Goal: Task Accomplishment & Management: Complete application form

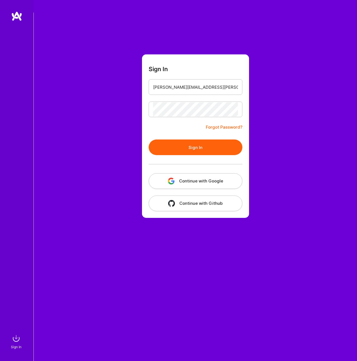
click at [202, 139] on button "Sign In" at bounding box center [196, 147] width 94 height 16
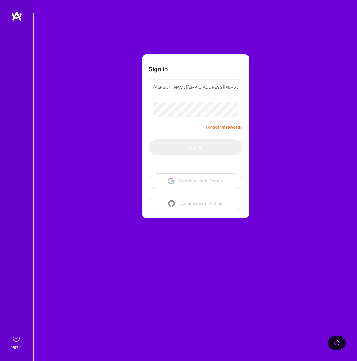
click at [319, 136] on div "Sign In [PERSON_NAME][EMAIL_ADDRESS][PERSON_NAME][DOMAIN_NAME] Forgot Password?…" at bounding box center [195, 193] width 324 height 361
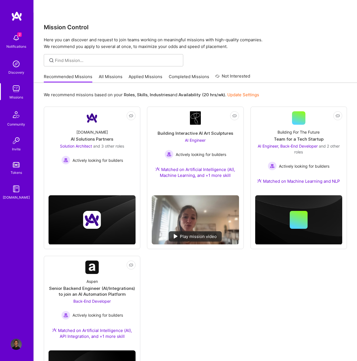
click at [17, 37] on img at bounding box center [16, 37] width 11 height 11
click at [12, 190] on img at bounding box center [16, 188] width 11 height 11
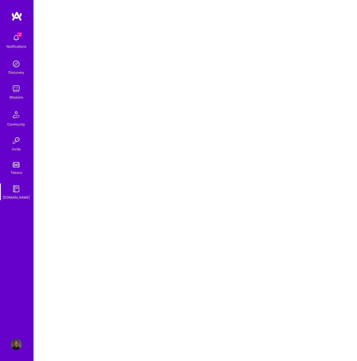
click at [18, 165] on img at bounding box center [16, 164] width 7 height 5
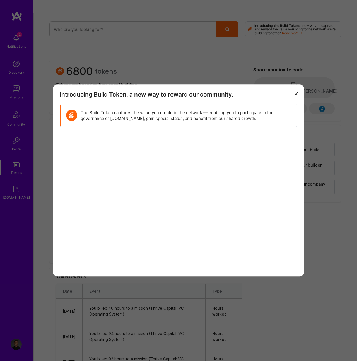
click at [13, 322] on div "Introducing Build Token, a new way to reward our community. The Build Token cap…" at bounding box center [178, 180] width 357 height 361
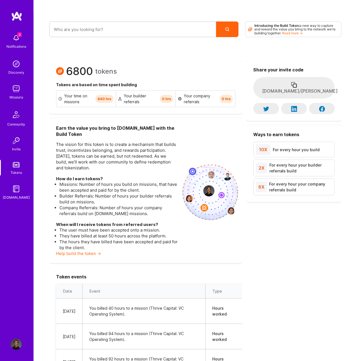
click at [15, 346] on img at bounding box center [16, 344] width 11 height 11
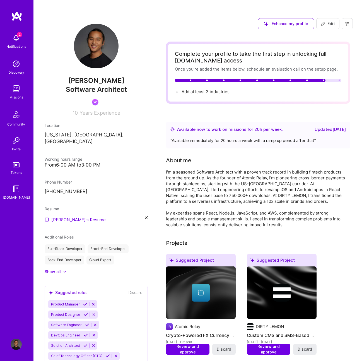
click at [82, 35] on img at bounding box center [96, 46] width 45 height 45
click at [17, 20] on img at bounding box center [16, 16] width 11 height 10
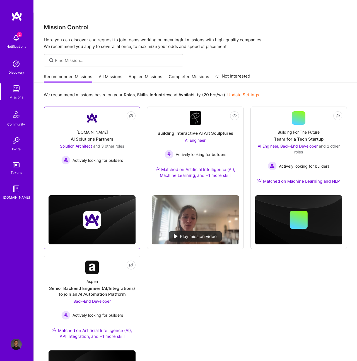
click at [114, 125] on div "[DOMAIN_NAME] AI Solutions Partners Solution Architect and 3 other roles Active…" at bounding box center [92, 145] width 87 height 40
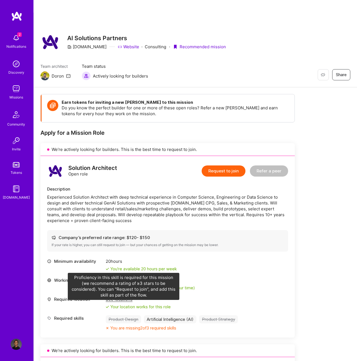
click at [125, 315] on div "Product Design" at bounding box center [123, 319] width 35 height 8
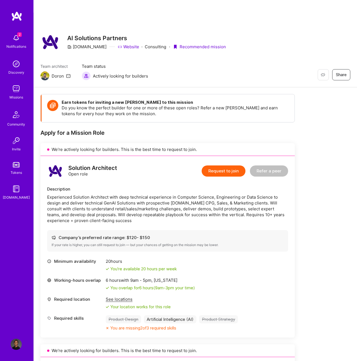
click at [225, 165] on button "Request to join" at bounding box center [224, 170] width 44 height 11
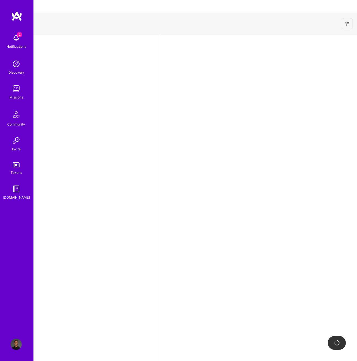
select select "US"
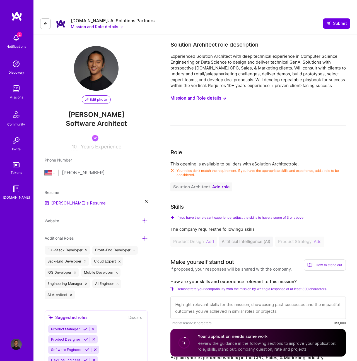
click at [226, 185] on span "Add role" at bounding box center [220, 187] width 17 height 4
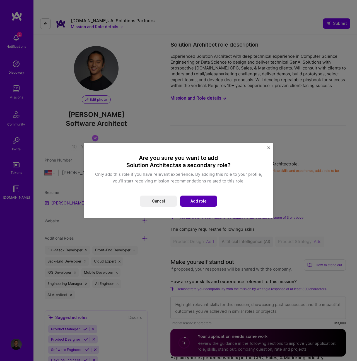
click at [196, 202] on button "Add role" at bounding box center [198, 201] width 37 height 11
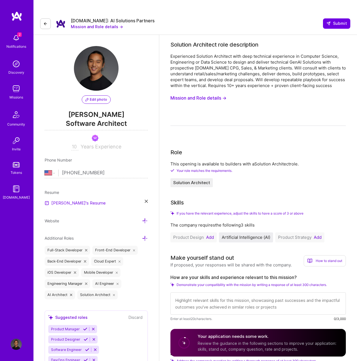
click at [210, 235] on button "Add" at bounding box center [210, 237] width 8 height 4
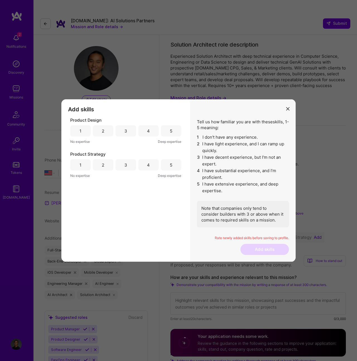
click at [150, 129] on div "4" at bounding box center [148, 130] width 20 height 11
click at [168, 166] on div "5" at bounding box center [171, 164] width 20 height 11
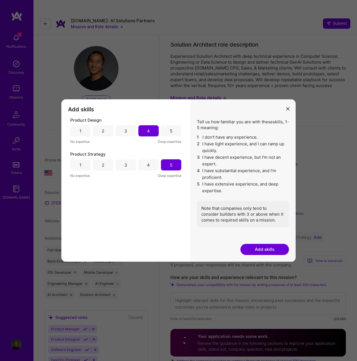
click at [281, 257] on div "Tell us how familiar you are with these skills , 1-5 meaning: 1 I don't have an…" at bounding box center [242, 180] width 105 height 162
click at [280, 252] on button "Add skills" at bounding box center [264, 249] width 49 height 11
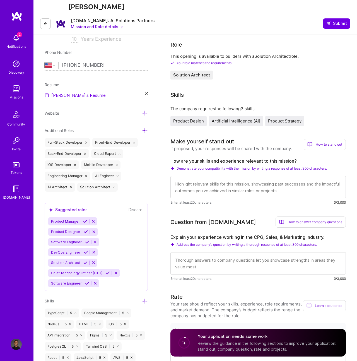
scroll to position [124, 0]
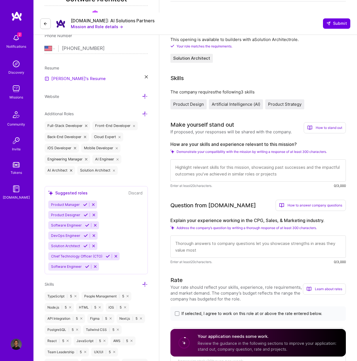
click at [269, 166] on textarea at bounding box center [257, 170] width 175 height 22
click at [221, 149] on span "Demonstrate your compatibility with the mission by writing a response of at lea…" at bounding box center [252, 151] width 150 height 4
click at [252, 161] on textarea at bounding box center [257, 170] width 175 height 22
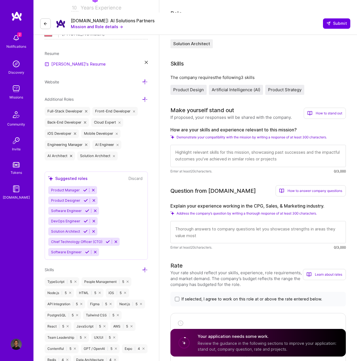
scroll to position [139, 0]
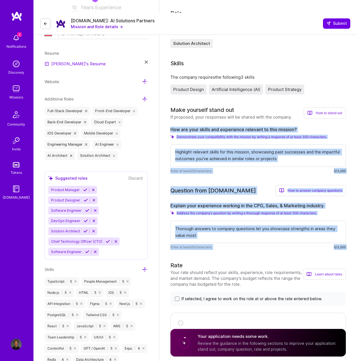
drag, startPoint x: 168, startPoint y: 113, endPoint x: 227, endPoint y: 244, distance: 143.4
copy div "How are your skills and experience relevant to this mission? Demonstrate your c…"
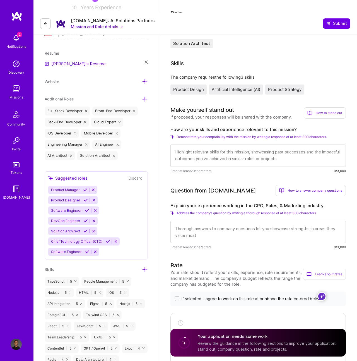
click at [218, 74] on div "The company requires the following 3 skills" at bounding box center [257, 77] width 175 height 6
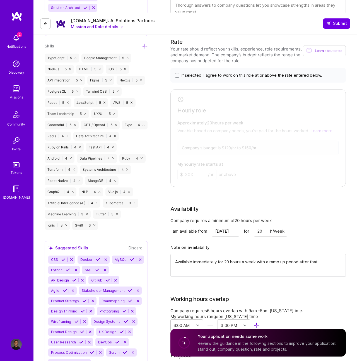
scroll to position [382, 0]
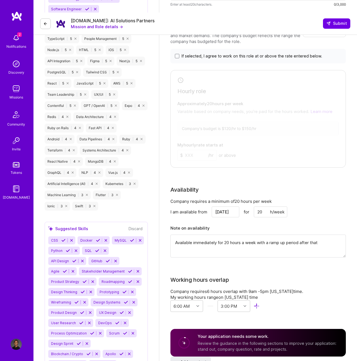
click at [65, 205] on icon at bounding box center [66, 206] width 2 height 2
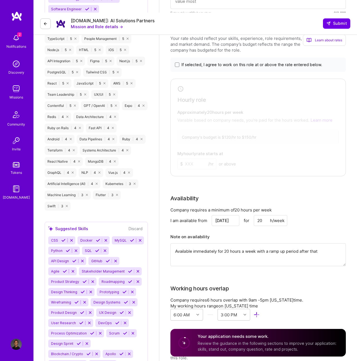
click at [65, 202] on div "Swift | 3" at bounding box center [58, 206] width 26 height 9
click at [67, 202] on div "Swift | 3" at bounding box center [58, 206] width 26 height 9
click at [66, 205] on icon at bounding box center [67, 206] width 2 height 2
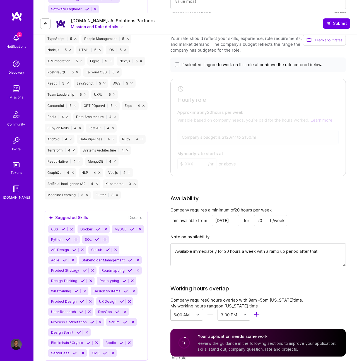
click at [86, 194] on icon at bounding box center [87, 195] width 2 height 2
click at [70, 190] on div "Flutter | 3" at bounding box center [59, 194] width 28 height 9
click at [68, 194] on icon at bounding box center [69, 195] width 2 height 2
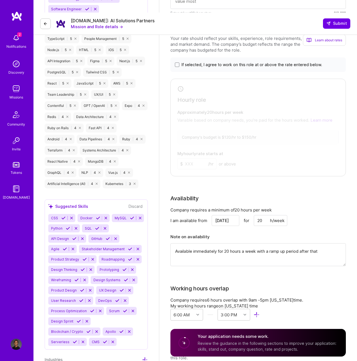
click at [134, 179] on div "Kubernetes | 3" at bounding box center [121, 183] width 36 height 9
click at [135, 183] on icon at bounding box center [135, 184] width 2 height 2
click at [127, 168] on div "Vue.js | 4" at bounding box center [118, 172] width 27 height 9
click at [126, 168] on div "Vue.js | 4" at bounding box center [118, 172] width 27 height 9
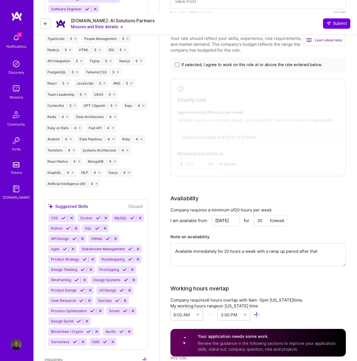
click at [128, 172] on icon at bounding box center [129, 173] width 2 height 2
click at [97, 168] on div "NLP | 4" at bounding box center [91, 172] width 25 height 9
click at [99, 168] on div "NLP | 4" at bounding box center [91, 172] width 25 height 9
click at [98, 168] on div "NLP | 4" at bounding box center [91, 172] width 25 height 9
click at [99, 172] on icon at bounding box center [99, 173] width 2 height 2
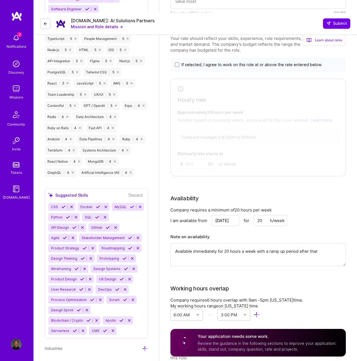
click at [143, 135] on div "Ruby | 4" at bounding box center [132, 139] width 26 height 9
click at [142, 138] on icon at bounding box center [142, 139] width 2 height 2
click at [113, 127] on icon at bounding box center [113, 128] width 2 height 2
click at [81, 124] on div "Ruby on Rails | 4" at bounding box center [64, 128] width 39 height 9
click at [78, 124] on div "Ruby on Rails | 4" at bounding box center [64, 128] width 39 height 9
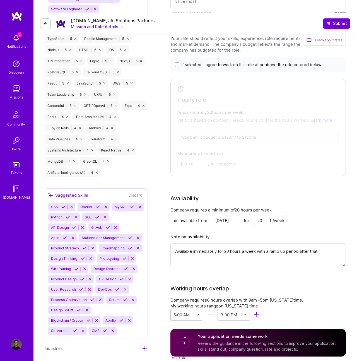
click at [80, 124] on div "Ruby on Rails | 4" at bounding box center [64, 128] width 39 height 9
click at [81, 124] on div "Ruby on Rails | 4" at bounding box center [64, 128] width 39 height 9
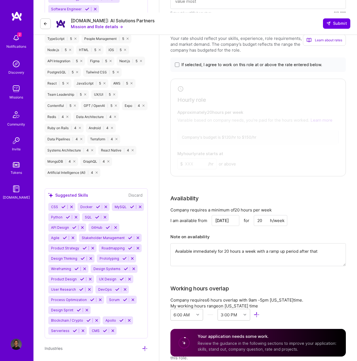
click at [79, 127] on icon at bounding box center [80, 128] width 2 height 2
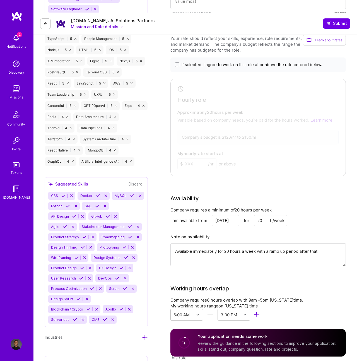
click at [114, 127] on icon at bounding box center [113, 128] width 2 height 2
click at [70, 127] on icon at bounding box center [71, 128] width 2 height 2
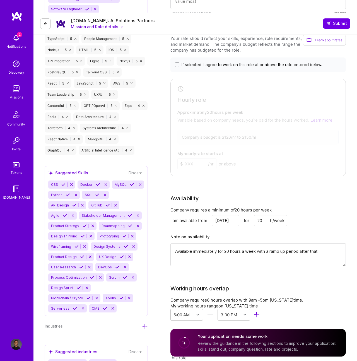
click at [74, 127] on icon at bounding box center [74, 128] width 2 height 2
click at [143, 105] on icon at bounding box center [144, 106] width 2 height 2
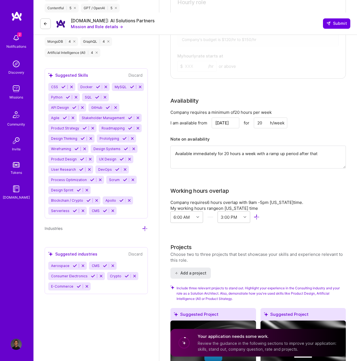
scroll to position [492, 0]
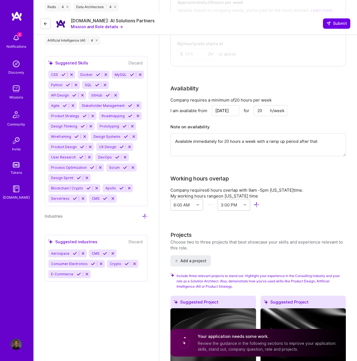
click at [65, 249] on div "Aerospace CMS Consumer Electronics Crypto E-Commerce" at bounding box center [96, 263] width 96 height 29
click at [74, 251] on icon at bounding box center [75, 253] width 4 height 4
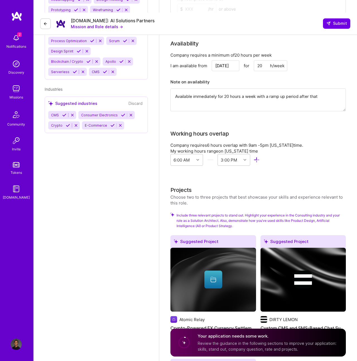
scroll to position [422, 0]
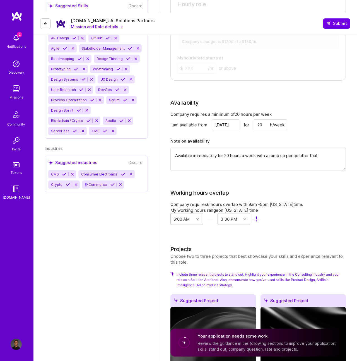
click at [110, 182] on icon at bounding box center [112, 184] width 4 height 4
click at [67, 182] on icon at bounding box center [68, 184] width 4 height 4
click at [66, 172] on icon at bounding box center [64, 174] width 4 height 4
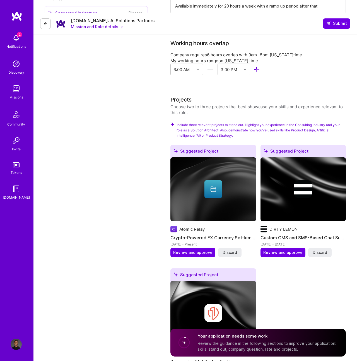
scroll to position [618, 0]
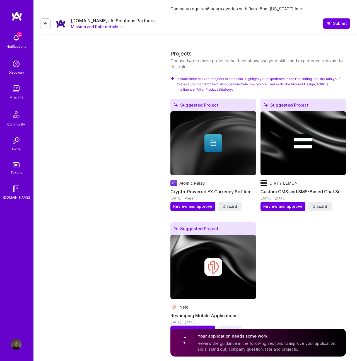
click at [192, 322] on div "Suggested Project Nelo Revamping Mobile Applications [DATE] - [DATE] Review and…" at bounding box center [213, 281] width 86 height 119
click at [192, 327] on span "Review and approve" at bounding box center [192, 330] width 39 height 6
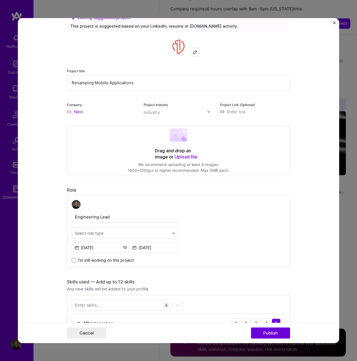
scroll to position [21, 0]
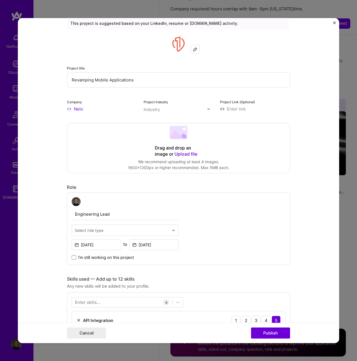
click at [187, 151] on div "Drag and drop an image or Upload file" at bounding box center [178, 151] width 47 height 12
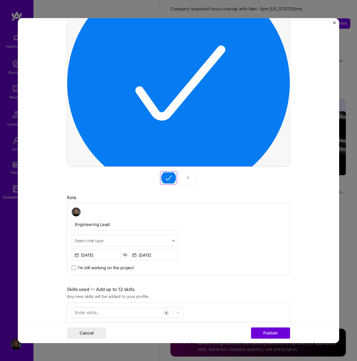
scroll to position [185, 0]
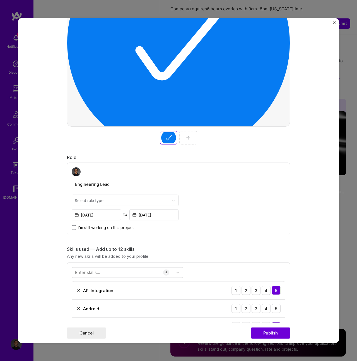
click at [186, 146] on div "Editing suggested project This project is suggested based on your LinkedIn, res…" at bounding box center [178, 288] width 223 height 886
click at [187, 138] on img at bounding box center [188, 138] width 4 height 4
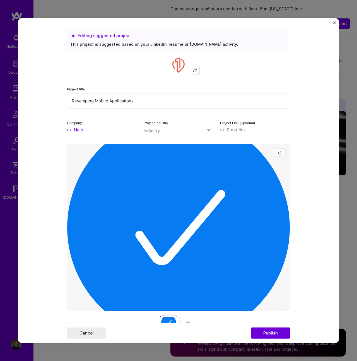
click at [282, 154] on button "button" at bounding box center [280, 152] width 12 height 8
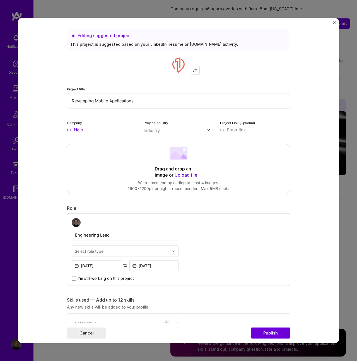
click at [196, 72] on img at bounding box center [195, 70] width 4 height 4
click at [189, 172] on div "Drag and drop an image or Upload file" at bounding box center [178, 172] width 47 height 12
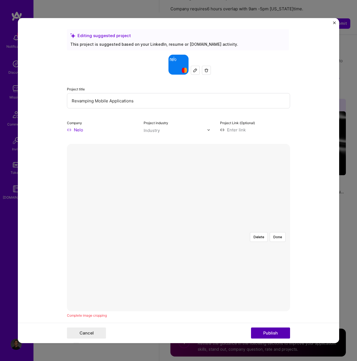
click at [278, 335] on button "Publish" at bounding box center [270, 332] width 39 height 11
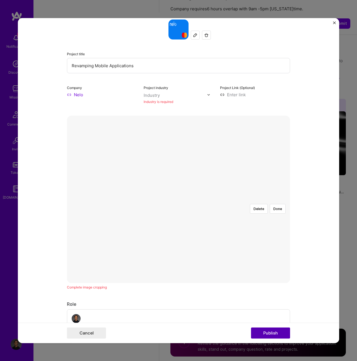
scroll to position [37, 0]
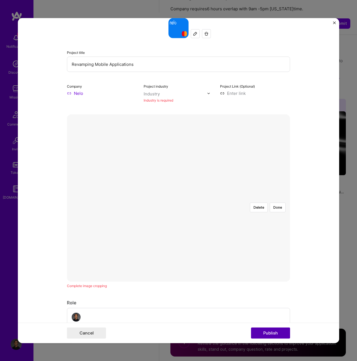
click at [278, 331] on button "Publish" at bounding box center [270, 332] width 39 height 11
click at [281, 202] on button "Done" at bounding box center [278, 207] width 16 height 10
click at [275, 334] on button "Publish" at bounding box center [270, 332] width 39 height 11
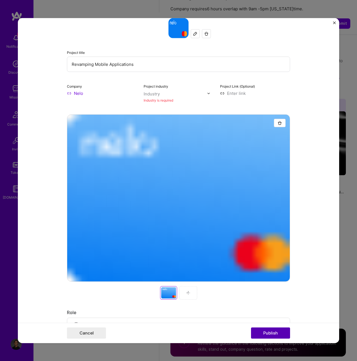
click at [275, 334] on button "Publish" at bounding box center [270, 332] width 39 height 11
click at [281, 118] on div at bounding box center [178, 197] width 223 height 167
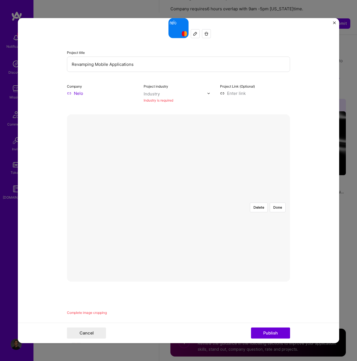
click at [198, 205] on div at bounding box center [202, 212] width 37 height 28
click at [178, 202] on div at bounding box center [196, 212] width 37 height 28
click at [266, 331] on button "Publish" at bounding box center [270, 332] width 39 height 11
click at [274, 330] on button "Publish" at bounding box center [270, 332] width 39 height 11
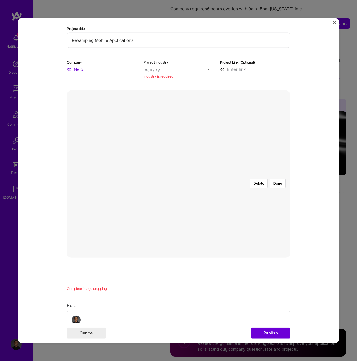
scroll to position [63, 0]
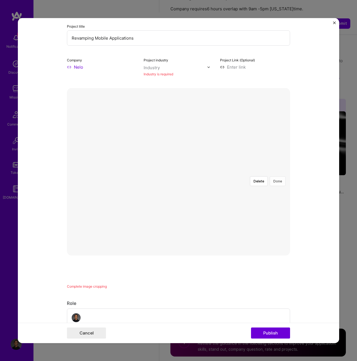
click at [278, 176] on button "Done" at bounding box center [278, 181] width 16 height 10
click at [270, 335] on button "Publish" at bounding box center [270, 332] width 39 height 11
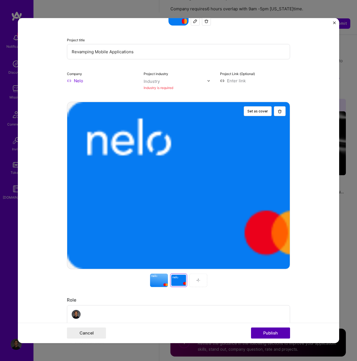
scroll to position [37, 0]
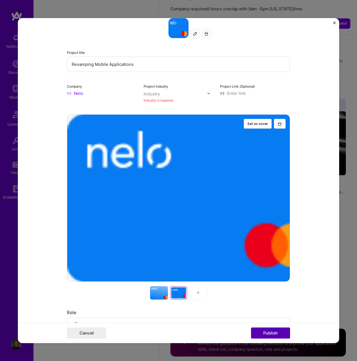
click at [270, 335] on button "Publish" at bounding box center [270, 332] width 39 height 11
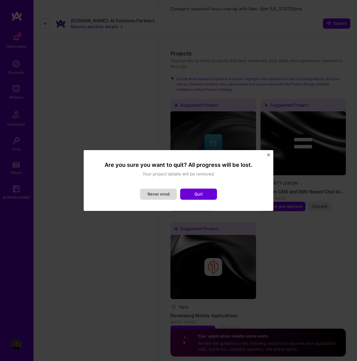
click at [171, 193] on button "Never mind" at bounding box center [158, 194] width 37 height 11
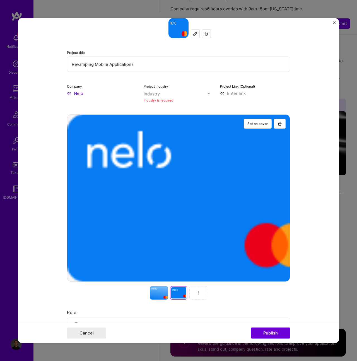
click at [151, 94] on div "Industry" at bounding box center [152, 94] width 16 height 6
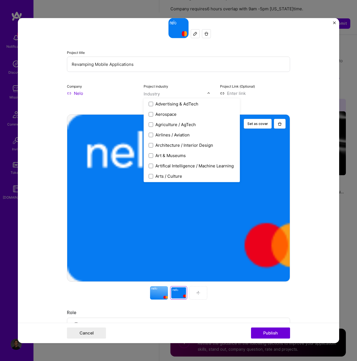
type input "e"
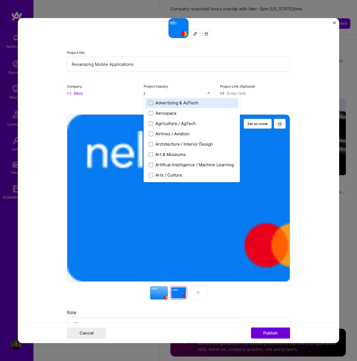
scroll to position [0, 0]
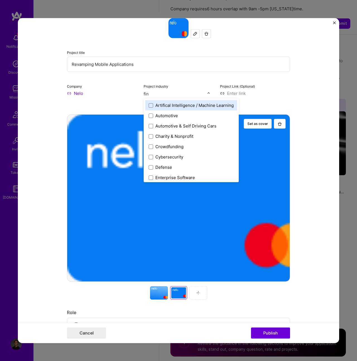
type input "fina"
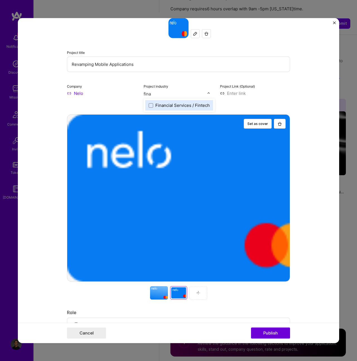
click at [180, 104] on div "Financial Services / Fintech" at bounding box center [182, 105] width 54 height 6
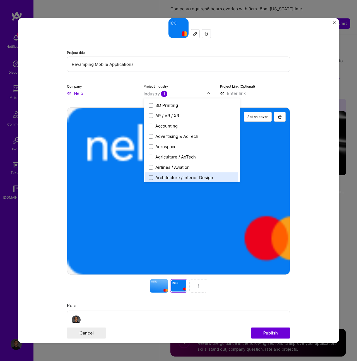
click at [288, 304] on div "Role" at bounding box center [178, 306] width 223 height 6
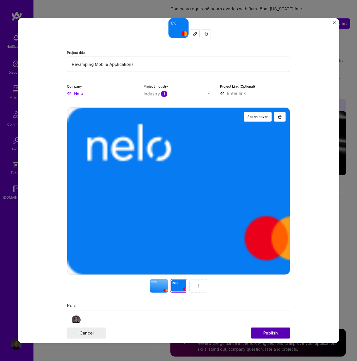
click at [273, 330] on button "Publish" at bounding box center [270, 332] width 39 height 11
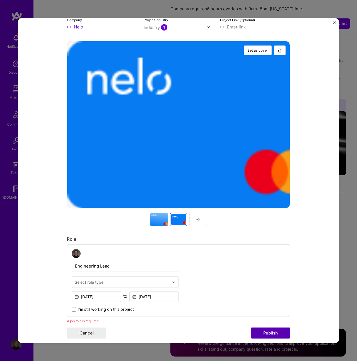
click at [276, 334] on button "Publish" at bounding box center [270, 332] width 39 height 11
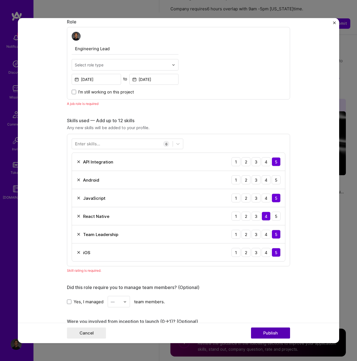
scroll to position [321, 0]
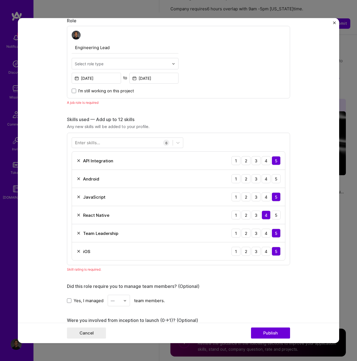
click at [82, 92] on span "I’m still working on this project" at bounding box center [105, 91] width 55 height 6
click at [0, 0] on input "I’m still working on this project" at bounding box center [0, 0] width 0 height 0
click at [82, 91] on span "I’m still working on this project" at bounding box center [105, 91] width 55 height 6
click at [0, 0] on input "I’m still working on this project" at bounding box center [0, 0] width 0 height 0
click at [88, 67] on div "Select role type" at bounding box center [122, 63] width 100 height 11
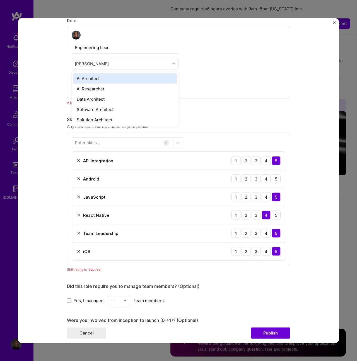
type input "archite"
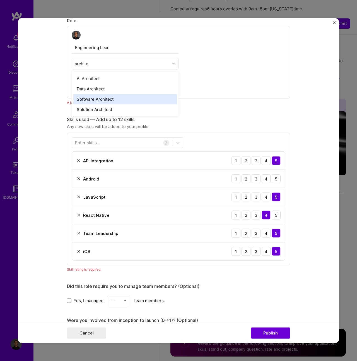
click at [130, 97] on div "Software Architect" at bounding box center [124, 99] width 103 height 10
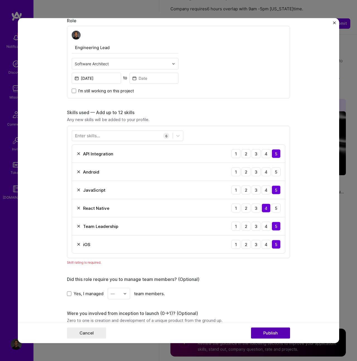
click at [272, 331] on button "Publish" at bounding box center [270, 332] width 39 height 11
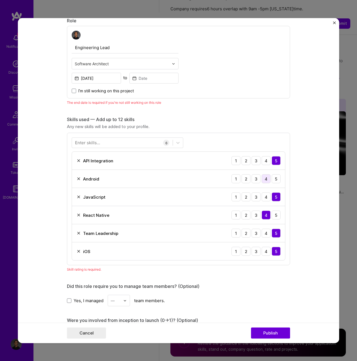
click at [267, 178] on div "4" at bounding box center [266, 178] width 9 height 9
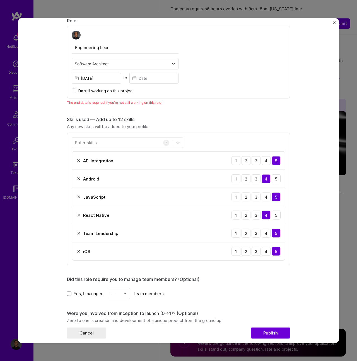
click at [279, 339] on div "Cancel Publish" at bounding box center [178, 332] width 321 height 20
click at [279, 330] on button "Publish" at bounding box center [270, 332] width 39 height 11
click at [90, 293] on span "Yes, I managed" at bounding box center [89, 293] width 30 height 6
click at [0, 0] on input "Yes, I managed" at bounding box center [0, 0] width 0 height 0
click at [111, 293] on div "—" at bounding box center [115, 293] width 15 height 11
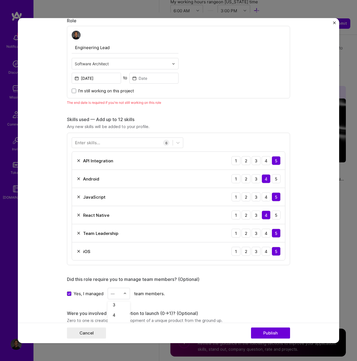
scroll to position [32, 0]
click at [119, 305] on div "4" at bounding box center [118, 307] width 19 height 10
click at [258, 328] on button "Publish" at bounding box center [270, 332] width 39 height 11
click at [259, 335] on button "Publish" at bounding box center [270, 332] width 39 height 11
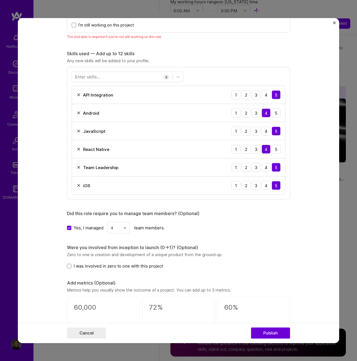
scroll to position [582, 0]
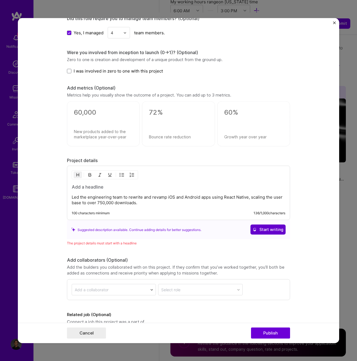
click at [265, 228] on span "Start writing" at bounding box center [268, 230] width 31 height 6
click at [158, 191] on div "Led the engineering team to rewrite and revamp iOS and Android apps using React…" at bounding box center [179, 195] width 214 height 22
click at [83, 185] on h3 at bounding box center [179, 187] width 214 height 6
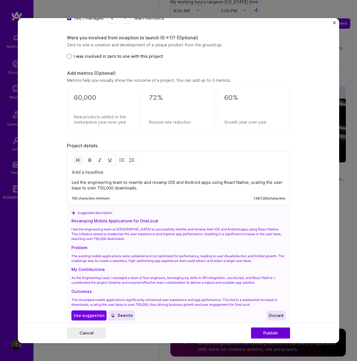
scroll to position [600, 0]
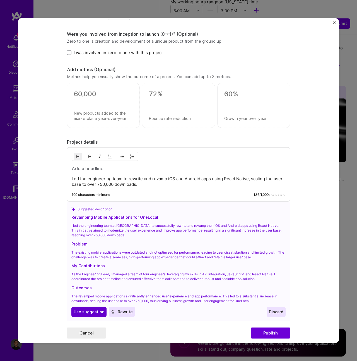
click at [90, 307] on button "Use Use suggestion" at bounding box center [88, 311] width 35 height 10
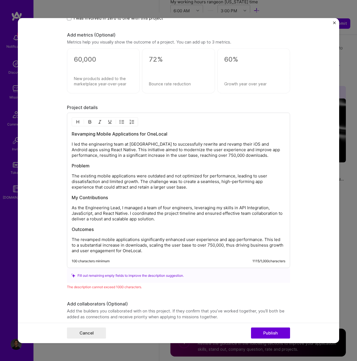
scroll to position [634, 0]
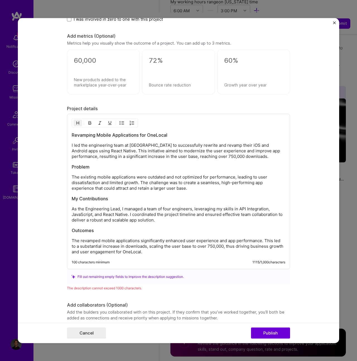
click at [162, 134] on h3 "Revamping Mobile Applications for OneLocal" at bounding box center [179, 135] width 214 height 6
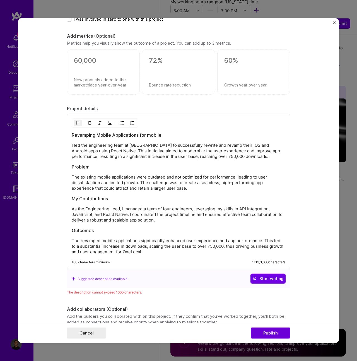
click at [139, 146] on p "I led the engineering team at [GEOGRAPHIC_DATA] to successfully rewrite and rev…" at bounding box center [179, 151] width 214 height 17
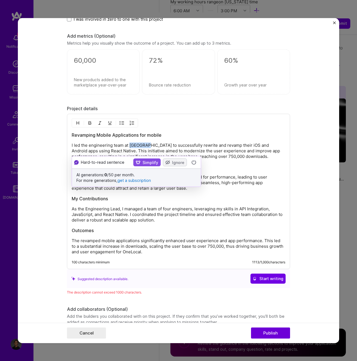
click at [139, 146] on p "I led the engineering team at [GEOGRAPHIC_DATA] to successfully rewrite and rev…" at bounding box center [179, 151] width 214 height 17
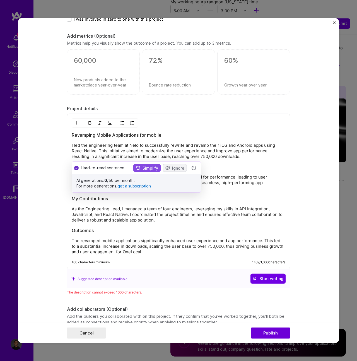
click at [259, 155] on p "I led the engineering team at Nelo to successfully rewrite and revamp their iOS…" at bounding box center [179, 151] width 214 height 17
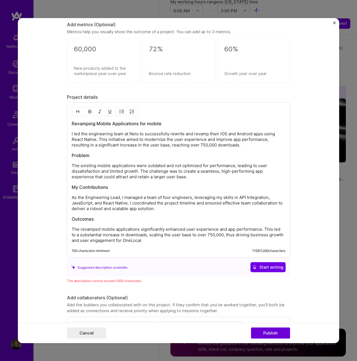
scroll to position [646, 0]
click at [267, 265] on span "Start writing" at bounding box center [268, 267] width 31 height 6
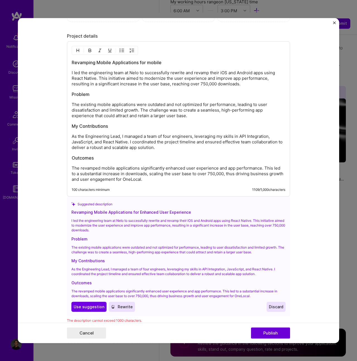
scroll to position [714, 0]
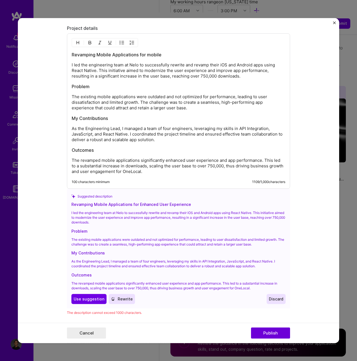
click at [208, 171] on p "The revamped mobile applications significantly enhanced user experience and app…" at bounding box center [179, 166] width 214 height 17
click at [127, 140] on p "As the Engineering Lead, I managed a team of four engineers, leveraging my skil…" at bounding box center [179, 134] width 214 height 17
click at [134, 152] on h3 "Outcomes" at bounding box center [179, 150] width 214 height 6
drag, startPoint x: 134, startPoint y: 152, endPoint x: 44, endPoint y: 146, distance: 90.8
click at [43, 147] on form "Editing suggested project This project is suggested based on your LinkedIn, res…" at bounding box center [178, 180] width 321 height 325
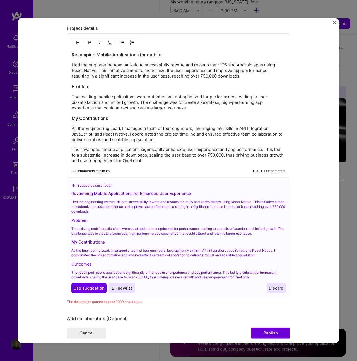
drag, startPoint x: 122, startPoint y: 120, endPoint x: 29, endPoint y: 126, distance: 93.4
click at [29, 126] on form "Editing suggested project This project is suggested based on your LinkedIn, res…" at bounding box center [178, 180] width 321 height 325
click at [81, 120] on h3 "My Contributions" at bounding box center [179, 118] width 214 height 6
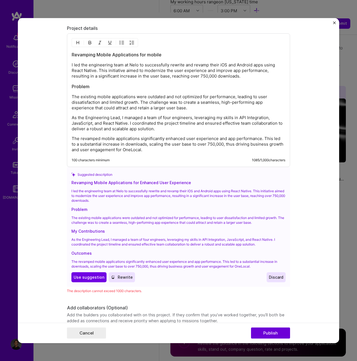
click at [78, 88] on h3 "Problem" at bounding box center [179, 86] width 214 height 6
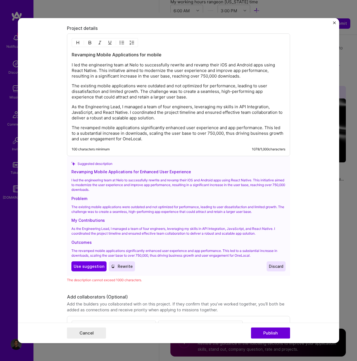
click at [100, 54] on h3 "Revamping Mobile Applications for mobile" at bounding box center [179, 55] width 214 height 6
click at [184, 55] on h3 "Revamping Nelo mobile apps Applications for mobile" at bounding box center [179, 55] width 214 height 6
click at [78, 52] on h3 "Revamping Nelo mobile apps" at bounding box center [179, 55] width 214 height 6
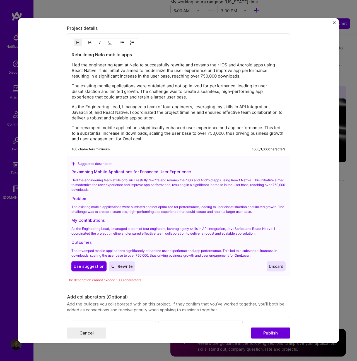
click at [133, 54] on h3 "Rebuilding Nelo mobile apps" at bounding box center [179, 55] width 214 height 6
click at [182, 103] on div "Rebuilding Nelo mobile apps to be platform agnostic I led the engineering team …" at bounding box center [179, 97] width 214 height 90
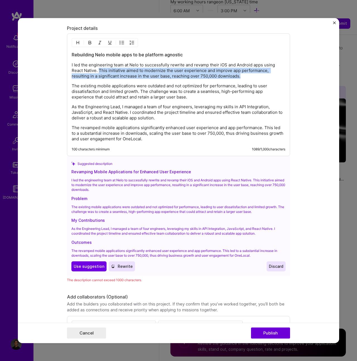
drag, startPoint x: 99, startPoint y: 73, endPoint x: 252, endPoint y: 77, distance: 152.6
click at [252, 77] on p "I led the engineering team at Nelo to successfully rewrite and revamp their iOS…" at bounding box center [179, 70] width 214 height 17
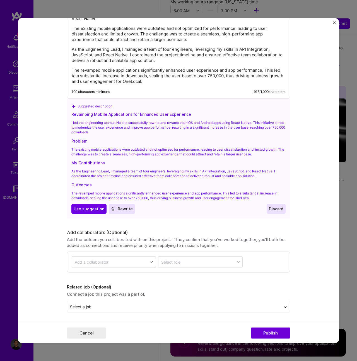
scroll to position [766, 0]
click at [266, 333] on button "Publish" at bounding box center [270, 332] width 39 height 11
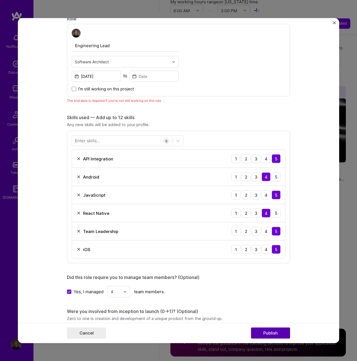
scroll to position [321, 0]
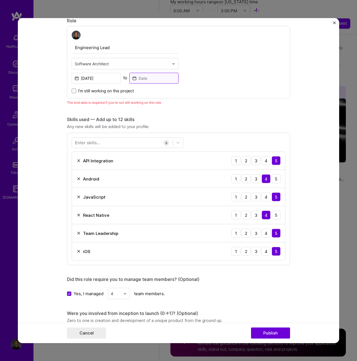
click at [144, 74] on input at bounding box center [153, 78] width 49 height 11
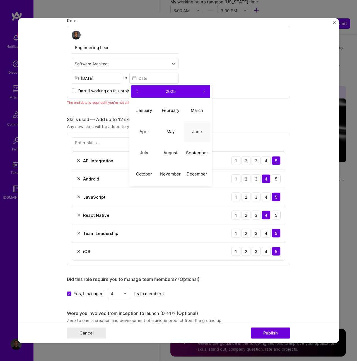
click at [195, 131] on abbr "June" at bounding box center [197, 131] width 10 height 5
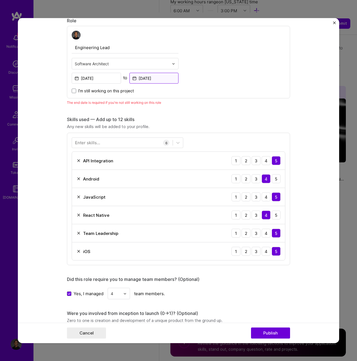
click at [148, 78] on input "[DATE]" at bounding box center [153, 78] width 49 height 11
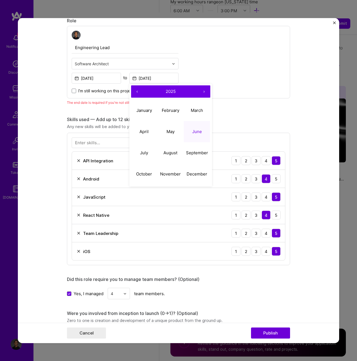
click at [187, 91] on button "2025" at bounding box center [170, 91] width 55 height 12
click at [197, 109] on button "2023" at bounding box center [197, 110] width 26 height 21
click at [207, 127] on button "June" at bounding box center [197, 131] width 26 height 21
type input "[DATE]"
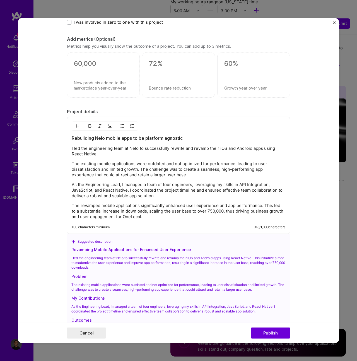
scroll to position [766, 0]
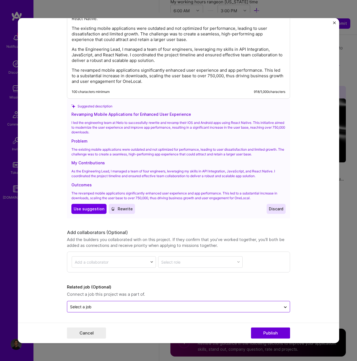
click at [136, 312] on div "Select a job" at bounding box center [174, 306] width 214 height 11
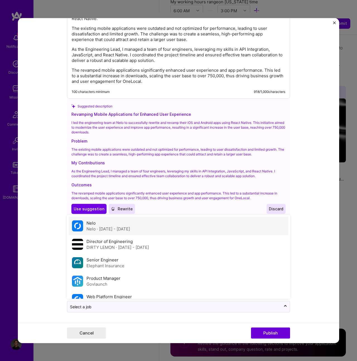
click at [148, 228] on div "[PERSON_NAME][DATE] - [DATE]" at bounding box center [179, 225] width 220 height 18
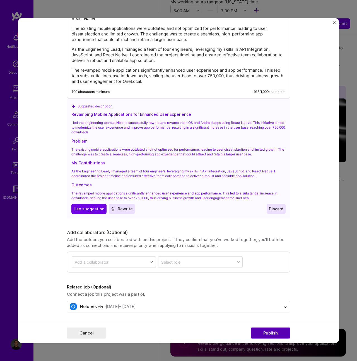
click at [256, 330] on button "Publish" at bounding box center [270, 332] width 39 height 11
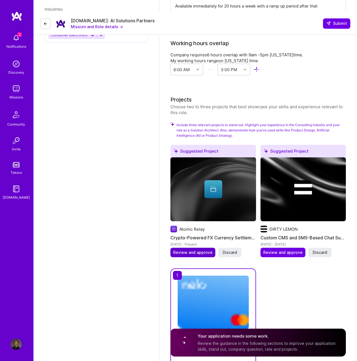
scroll to position [571, 0]
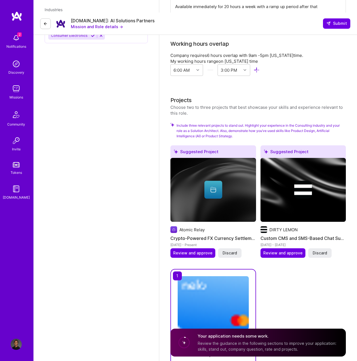
click at [331, 13] on div "[DOMAIN_NAME]: AI Solutions Partners Mission and Role details → Submit" at bounding box center [195, 24] width 324 height 22
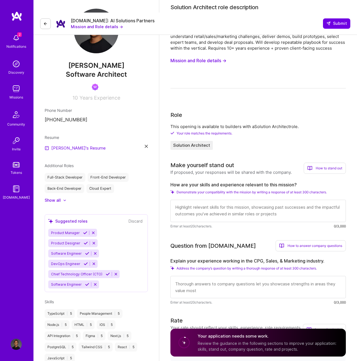
scroll to position [0, 0]
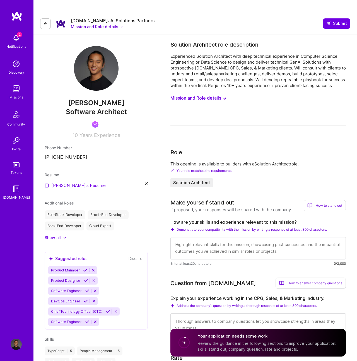
click at [254, 237] on textarea at bounding box center [257, 248] width 175 height 22
paste textarea "L’ip dolor sit amet consec adipisci eli seddoei temporin ut lab etdoloremagn al…"
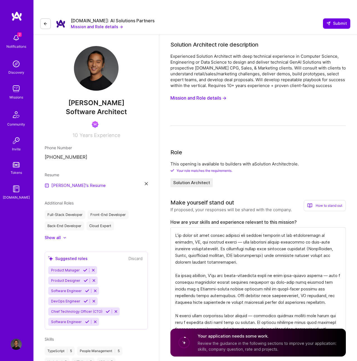
type textarea "L’ip dolor sit amet consec adipisci eli seddoei temporin ut lab etdoloremagn al…"
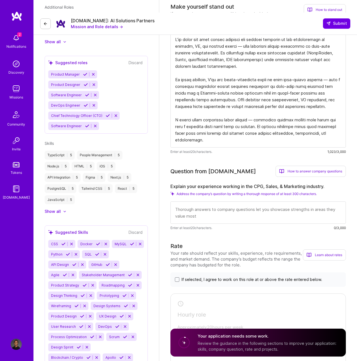
click at [260, 209] on textarea at bounding box center [257, 212] width 175 height 22
paste textarea "Earlier in my career, I helped consumer and CPG-adjacent startups structure the…"
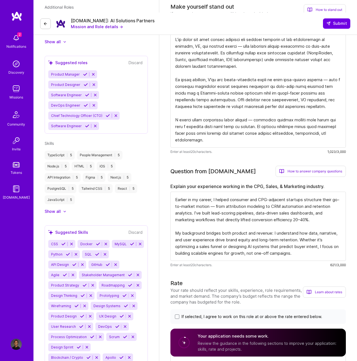
drag, startPoint x: 218, startPoint y: 194, endPoint x: 274, endPoint y: 187, distance: 56.5
click at [274, 192] on textarea "Earlier in my career, I helped consumer and CPG-adjacent startups structure the…" at bounding box center [257, 226] width 175 height 69
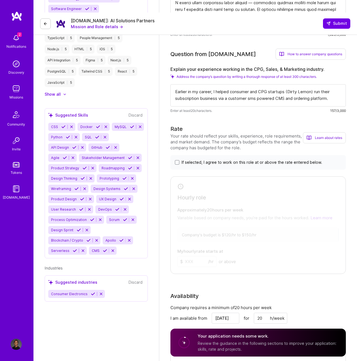
scroll to position [324, 0]
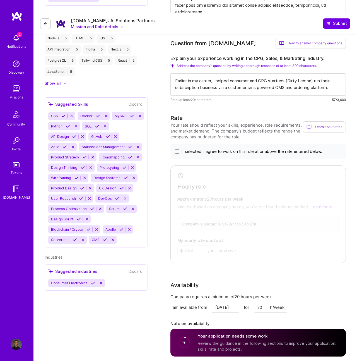
type textarea "Earlier in my career, I helped consumer and CPG startups (Dirty Lemon) run thei…"
click at [244, 149] on span "If selected, I agree to work on this role at or above the rate entered below." at bounding box center [252, 152] width 141 height 6
click at [0, 0] on input "If selected, I agree to work on this role at or above the rate entered below." at bounding box center [0, 0] width 0 height 0
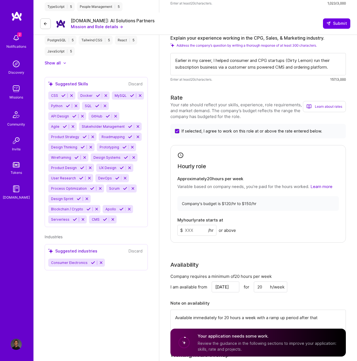
scroll to position [352, 0]
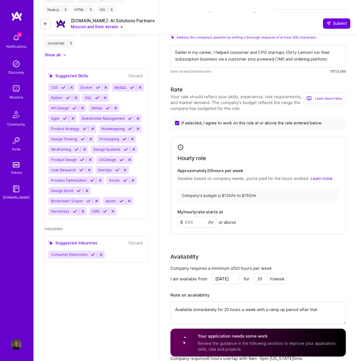
click at [189, 217] on input at bounding box center [196, 222] width 39 height 11
type input "150"
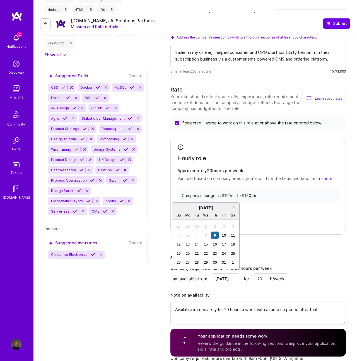
click at [324, 252] on div "Availability" at bounding box center [257, 256] width 175 height 8
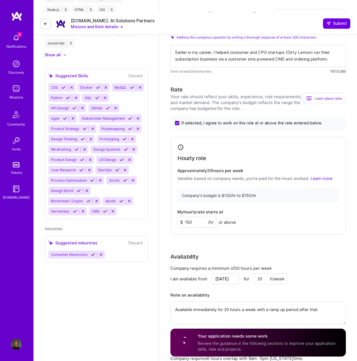
click at [263, 273] on input "20" at bounding box center [270, 278] width 33 height 11
type input "40"
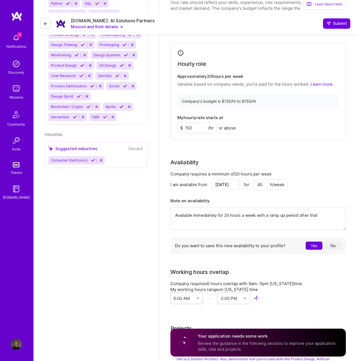
scroll to position [447, 0]
click at [312, 241] on button "Yes" at bounding box center [314, 245] width 17 height 8
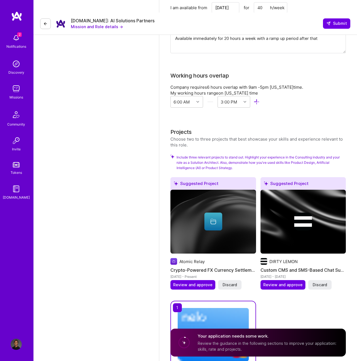
scroll to position [621, 0]
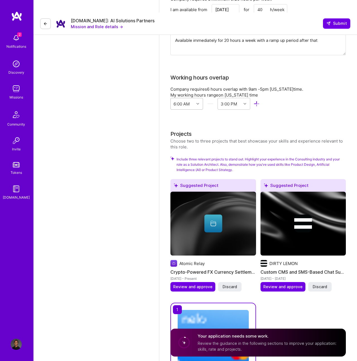
click at [193, 98] on div "6:00 AM" at bounding box center [182, 103] width 23 height 11
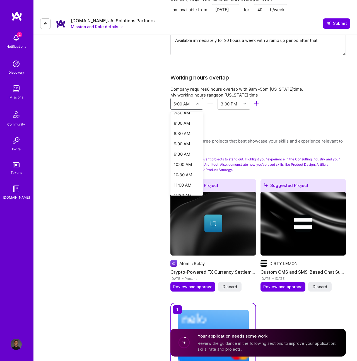
scroll to position [177, 0]
click at [184, 122] on div "9:00 AM" at bounding box center [186, 127] width 33 height 10
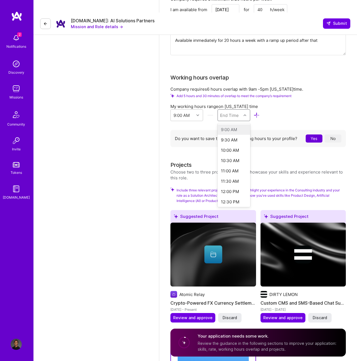
click at [235, 112] on div "End Time" at bounding box center [229, 115] width 19 height 6
click at [230, 172] on div "5:00 PM" at bounding box center [234, 177] width 33 height 10
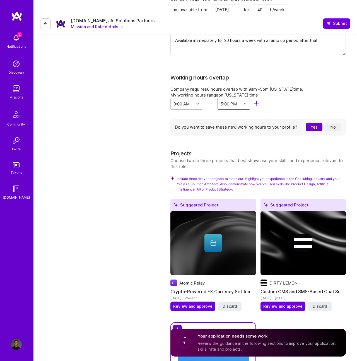
click at [312, 123] on button "Yes" at bounding box center [314, 127] width 17 height 8
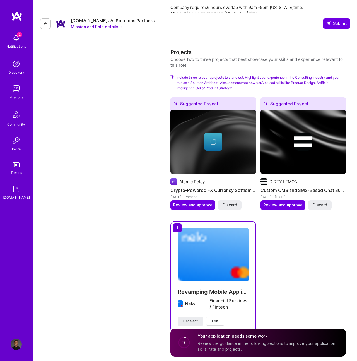
scroll to position [707, 0]
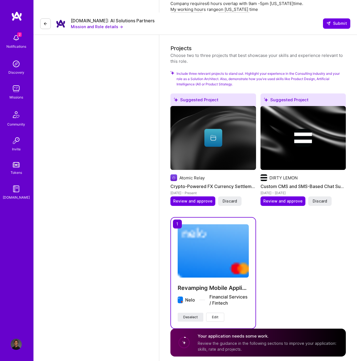
click at [274, 194] on div "Suggested Project DIRTY LEMON Custom CMS and SMS-Based Chat Support Development…" at bounding box center [303, 152] width 86 height 119
click at [274, 198] on span "Review and approve" at bounding box center [282, 201] width 39 height 6
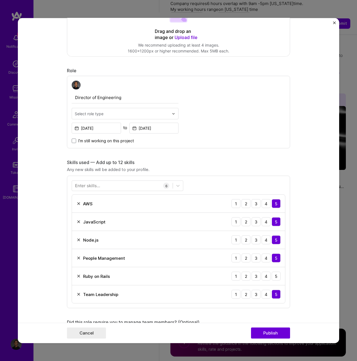
scroll to position [138, 0]
click at [139, 113] on input "text" at bounding box center [122, 113] width 94 height 6
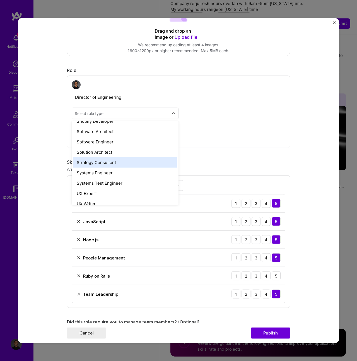
scroll to position [601, 0]
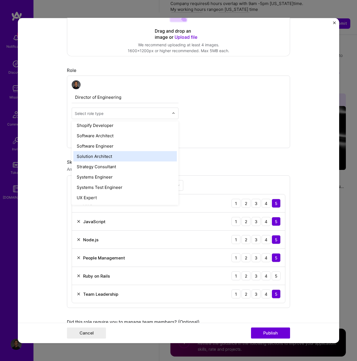
click at [140, 154] on div "Solution Architect" at bounding box center [124, 156] width 103 height 10
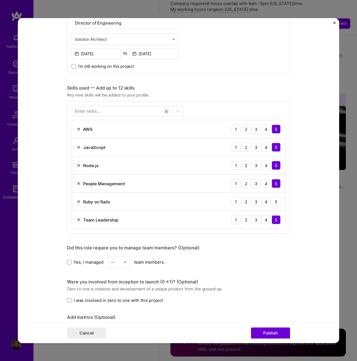
scroll to position [214, 0]
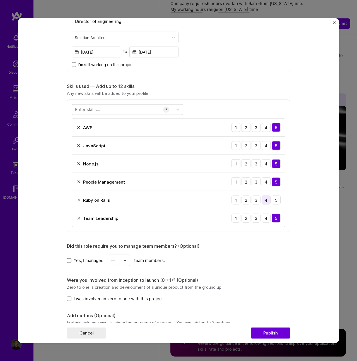
click at [267, 200] on div "4" at bounding box center [266, 200] width 9 height 9
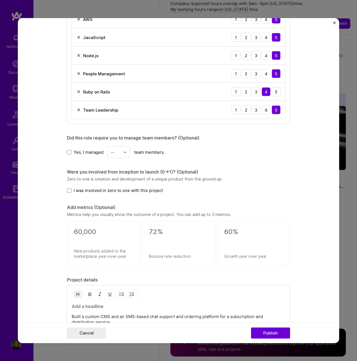
scroll to position [330, 0]
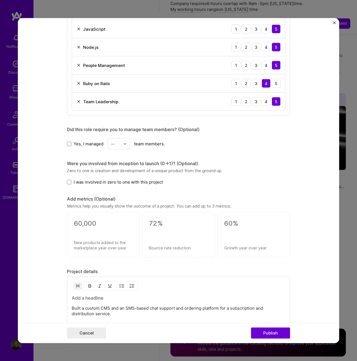
click at [126, 184] on span "I was involved in zero to one with this project" at bounding box center [118, 182] width 89 height 6
click at [0, 0] on input "I was involved in zero to one with this project" at bounding box center [0, 0] width 0 height 0
click at [84, 142] on span "Yes, I managed" at bounding box center [89, 144] width 30 height 6
click at [0, 0] on input "Yes, I managed" at bounding box center [0, 0] width 0 height 0
click at [112, 142] on div "—" at bounding box center [113, 144] width 4 height 6
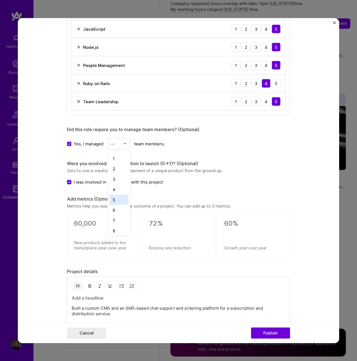
click at [122, 200] on div "5" at bounding box center [118, 200] width 19 height 10
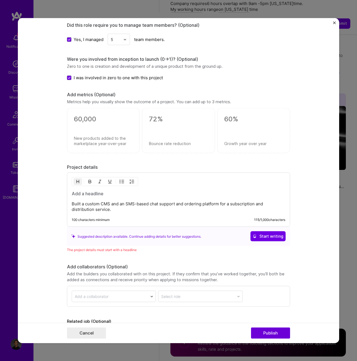
scroll to position [469, 0]
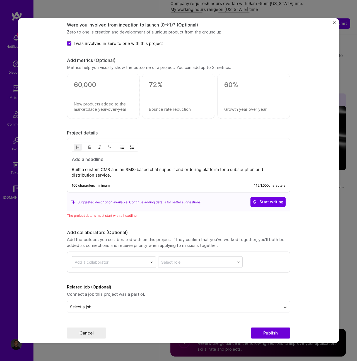
click at [170, 202] on div "Suggested description available. Continue adding details for better suggestions." at bounding box center [136, 202] width 130 height 6
click at [273, 203] on span "Start writing" at bounding box center [268, 202] width 31 height 6
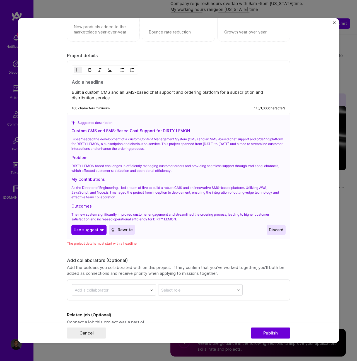
scroll to position [575, 0]
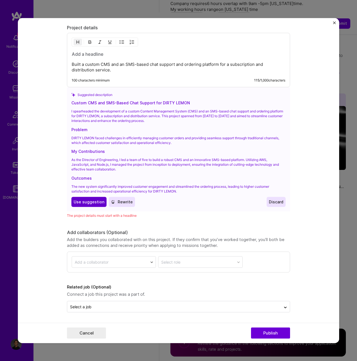
click at [91, 201] on span "Use suggestion" at bounding box center [89, 202] width 31 height 6
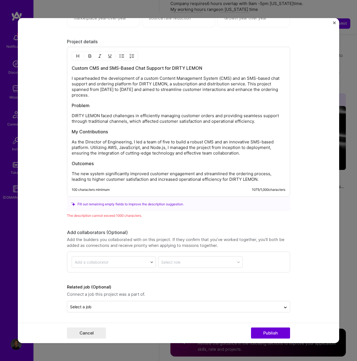
scroll to position [561, 0]
click at [91, 168] on div "Custom CMS and SMS-Based Chat Support for DIRTY LEMON I spearheaded the develop…" at bounding box center [179, 123] width 214 height 117
click at [87, 166] on h3 "Outcomes" at bounding box center [179, 163] width 214 height 6
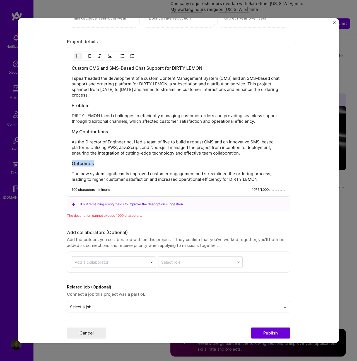
click at [87, 166] on h3 "Outcomes" at bounding box center [179, 163] width 214 height 6
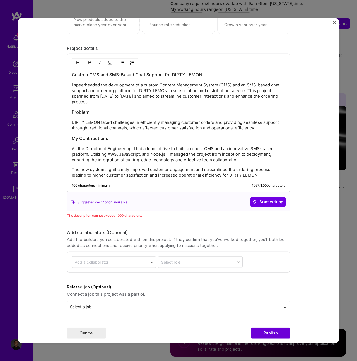
scroll to position [554, 0]
click at [90, 136] on h3 "My Contributions" at bounding box center [179, 138] width 214 height 6
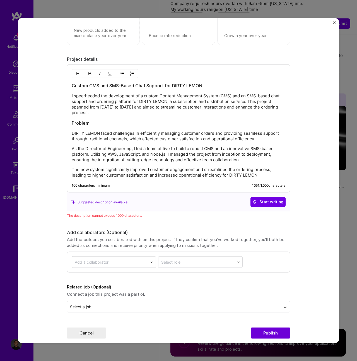
scroll to position [543, 0]
click at [77, 121] on h3 "Problem" at bounding box center [179, 123] width 214 height 6
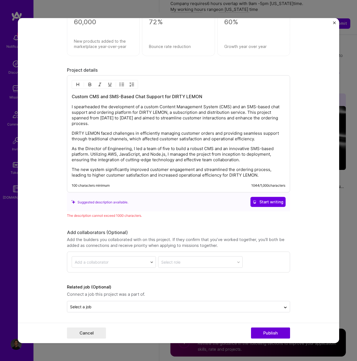
scroll to position [532, 0]
drag, startPoint x: 165, startPoint y: 122, endPoint x: 248, endPoint y: 109, distance: 84.1
click at [248, 109] on p "I spearheaded the development of a custom Content Management System (CMS) and a…" at bounding box center [179, 115] width 214 height 22
drag, startPoint x: 248, startPoint y: 112, endPoint x: 248, endPoint y: 123, distance: 10.9
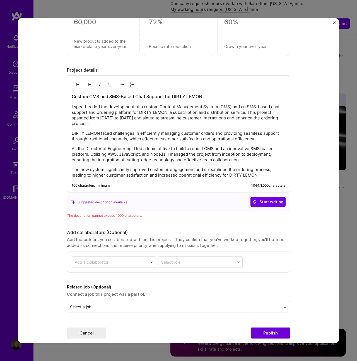
click at [248, 123] on p "I spearheaded the development of a custom Content Management System (CMS) and a…" at bounding box center [179, 115] width 214 height 22
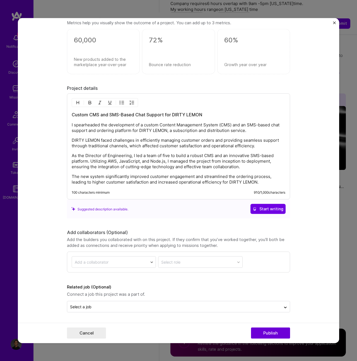
scroll to position [514, 0]
click at [270, 207] on span "Start writing" at bounding box center [268, 209] width 31 height 6
click at [280, 328] on button "Publish" at bounding box center [270, 332] width 39 height 11
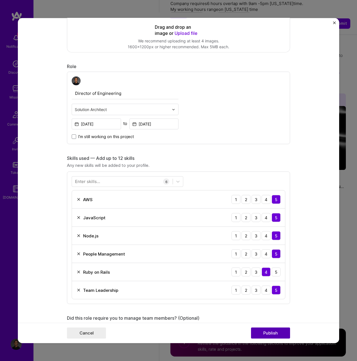
scroll to position [37, 0]
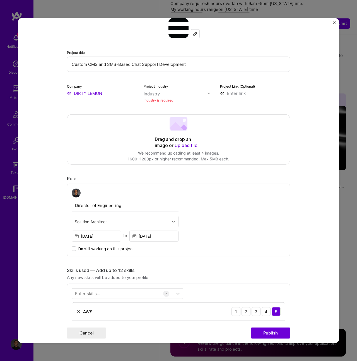
click at [160, 91] on input "text" at bounding box center [176, 94] width 64 height 6
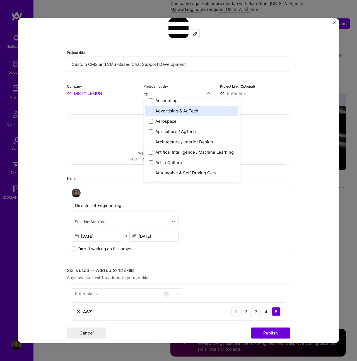
scroll to position [0, 0]
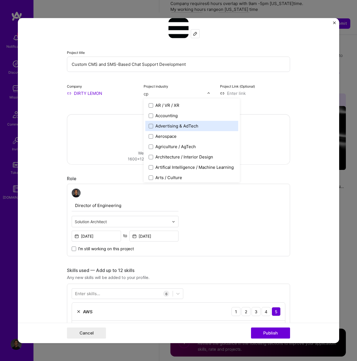
type input "cpg"
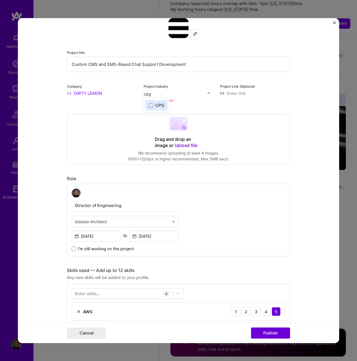
click at [157, 106] on div "CPG" at bounding box center [159, 105] width 9 height 6
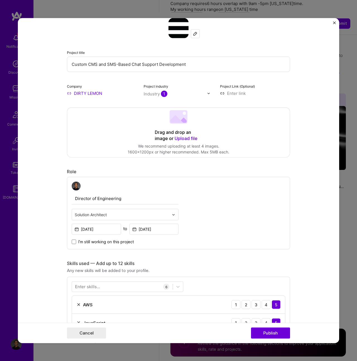
click at [301, 111] on form "Editing suggested project This project is suggested based on your LinkedIn, res…" at bounding box center [178, 180] width 321 height 325
click at [271, 332] on button "Publish" at bounding box center [270, 332] width 39 height 11
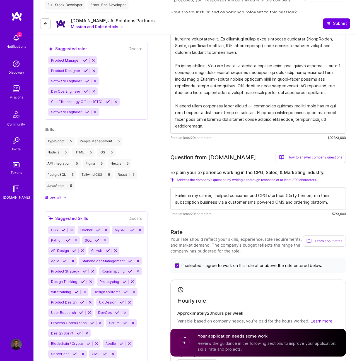
scroll to position [209, 0]
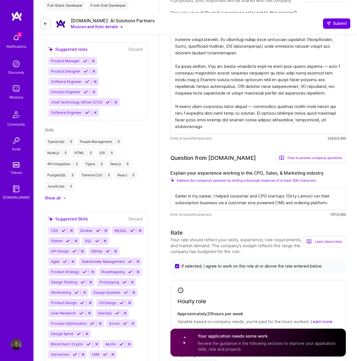
click at [274, 188] on textarea "Earlier in my career, I helped consumer and CPG startups (Dirty Lemon) run thei…" at bounding box center [257, 199] width 175 height 22
click at [247, 193] on textarea "Earlier in my career, I helped consumer and CPG startups (Dirty Lemon) run thei…" at bounding box center [257, 199] width 175 height 22
paste textarea "build and scale subscription operations for consumer and CPG startups like Dirt…"
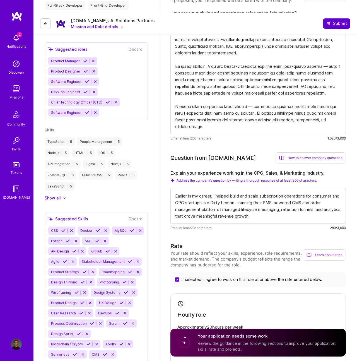
type textarea "Earlier in my career, I helped build and scale subscription operations for cons…"
click at [339, 18] on button "Submit" at bounding box center [336, 23] width 27 height 10
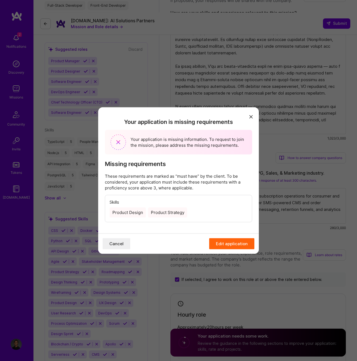
click at [233, 247] on button "Edit application" at bounding box center [231, 243] width 45 height 11
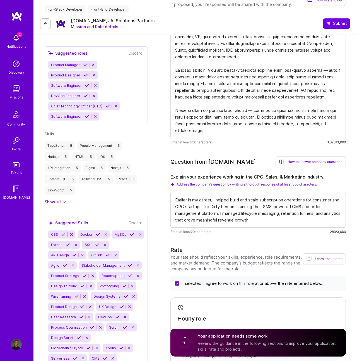
scroll to position [269, 0]
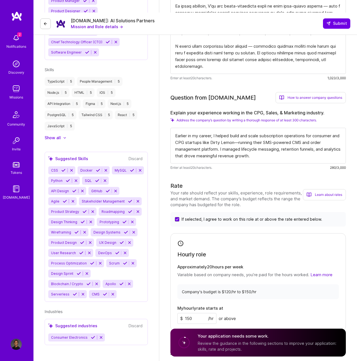
click at [114, 281] on div "CSS Docker MySQL Python SQL API Design GitHub Agile Stakeholder Management Prod…" at bounding box center [96, 232] width 96 height 132
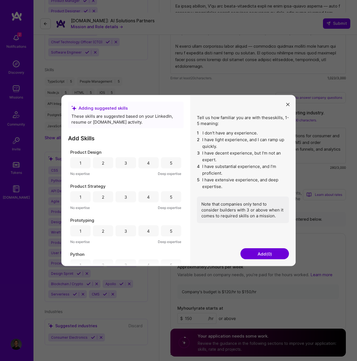
scroll to position [613, 0]
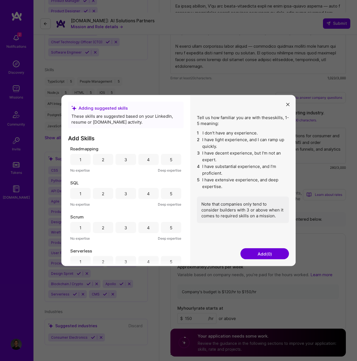
click at [244, 67] on div "Adding suggested skills These skills are suggested based on your LinkedIn, resu…" at bounding box center [178, 180] width 357 height 361
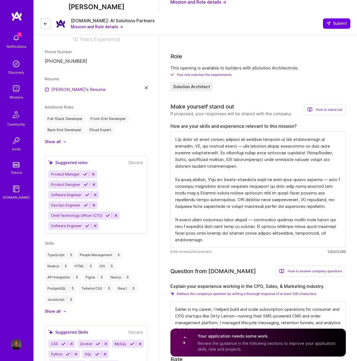
scroll to position [0, 0]
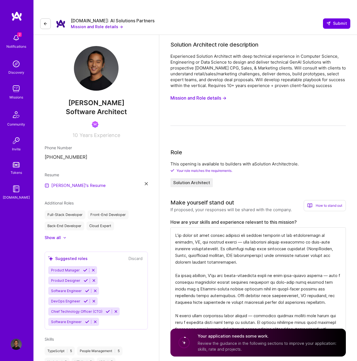
click at [74, 268] on span "Product Manager" at bounding box center [65, 270] width 29 height 4
click at [84, 268] on icon at bounding box center [85, 270] width 4 height 4
click at [86, 268] on icon at bounding box center [86, 270] width 4 height 4
click at [86, 268] on icon at bounding box center [87, 270] width 4 height 4
click at [106, 309] on icon at bounding box center [108, 311] width 4 height 4
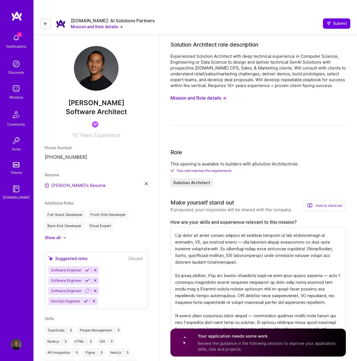
click at [85, 278] on icon at bounding box center [87, 280] width 4 height 4
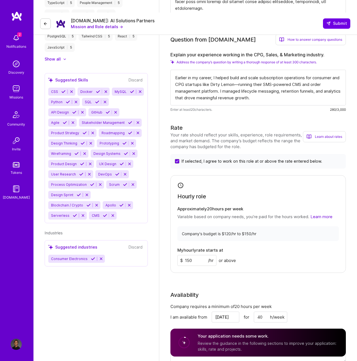
scroll to position [328, 0]
click at [91, 256] on icon at bounding box center [93, 258] width 4 height 4
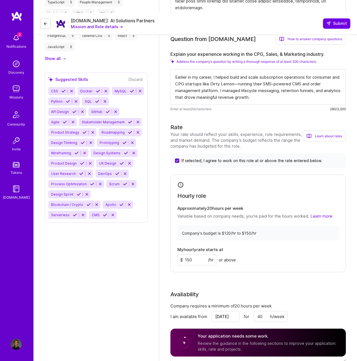
click at [83, 130] on icon at bounding box center [85, 132] width 4 height 4
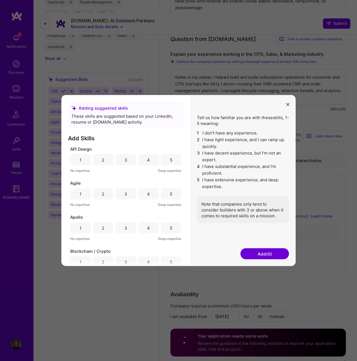
click at [170, 161] on div "5" at bounding box center [171, 160] width 3 height 6
click at [142, 196] on div "4" at bounding box center [148, 193] width 20 height 11
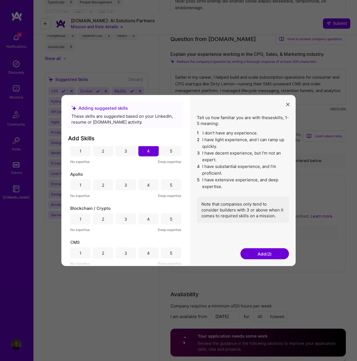
click at [145, 186] on div "4" at bounding box center [148, 184] width 20 height 11
click at [171, 217] on div "5" at bounding box center [171, 218] width 20 height 11
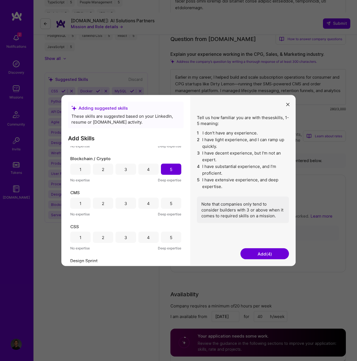
click at [172, 207] on div "5" at bounding box center [171, 203] width 20 height 11
click at [170, 237] on div "5" at bounding box center [171, 237] width 3 height 6
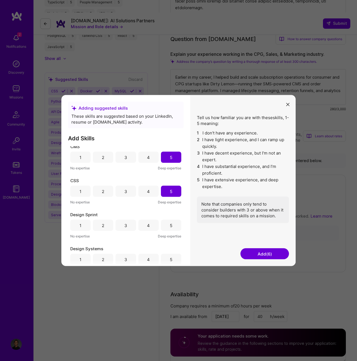
scroll to position [139, 0]
click at [167, 219] on div "Design Sprint 1 2 3 4 5 No expertise Deep expertise" at bounding box center [125, 224] width 111 height 27
click at [167, 228] on div "5" at bounding box center [171, 224] width 20 height 11
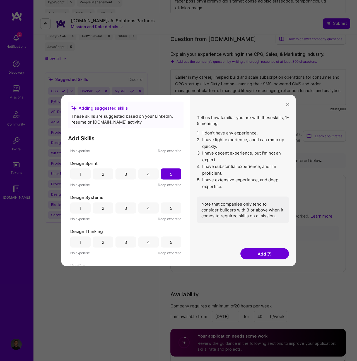
click at [169, 215] on div "Design Systems 1 2 3 4 5 No expertise Deep expertise" at bounding box center [125, 207] width 111 height 27
click at [170, 209] on div "5" at bounding box center [171, 208] width 3 height 6
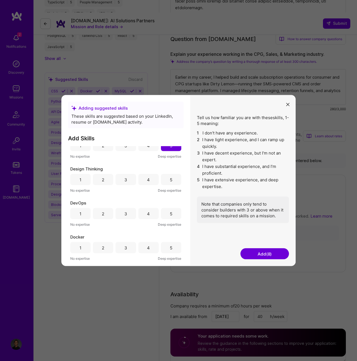
scroll to position [257, 0]
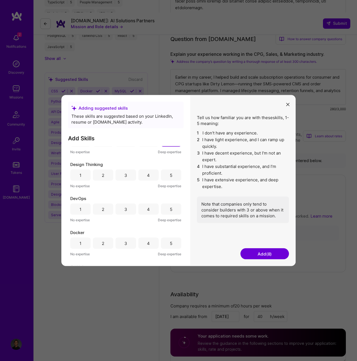
click at [170, 171] on div "5" at bounding box center [171, 175] width 20 height 11
click at [143, 209] on div "4" at bounding box center [148, 209] width 20 height 11
click at [130, 243] on div "3" at bounding box center [125, 243] width 20 height 11
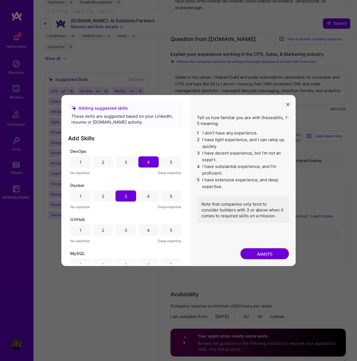
scroll to position [317, 0]
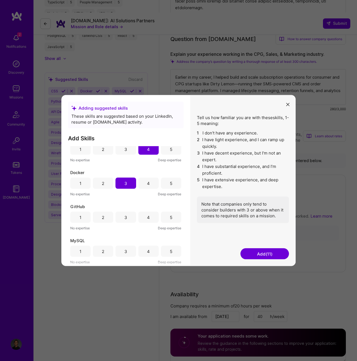
click at [124, 173] on div "Docker" at bounding box center [125, 173] width 111 height 6
click at [124, 179] on div "3" at bounding box center [125, 183] width 20 height 11
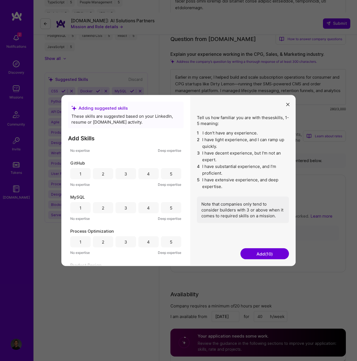
scroll to position [362, 0]
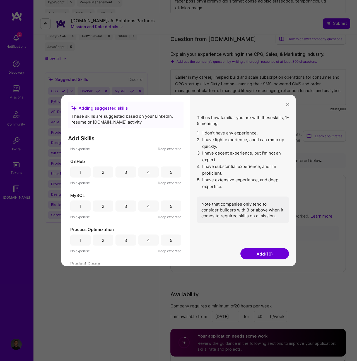
click at [170, 172] on div "5" at bounding box center [171, 171] width 20 height 11
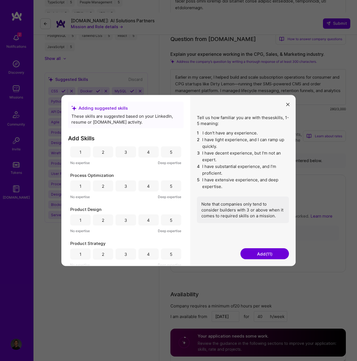
click at [166, 221] on div "5" at bounding box center [171, 219] width 20 height 11
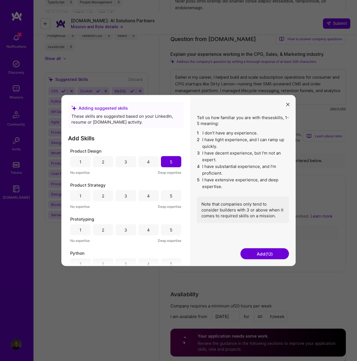
click at [170, 196] on div "5" at bounding box center [171, 196] width 3 height 6
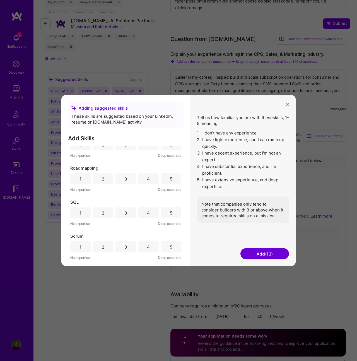
scroll to position [595, 0]
click at [293, 251] on div "Tell us how familiar you are with these skills , 1-5 meaning: 1 I don't have an…" at bounding box center [242, 180] width 105 height 171
click at [281, 251] on button "Add (13)" at bounding box center [264, 253] width 49 height 11
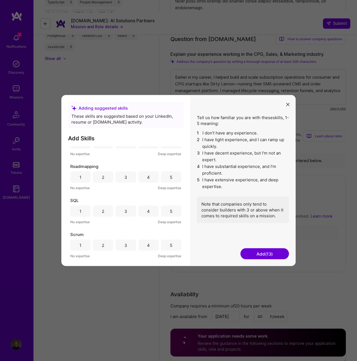
click at [267, 252] on button "Add (13)" at bounding box center [264, 253] width 49 height 11
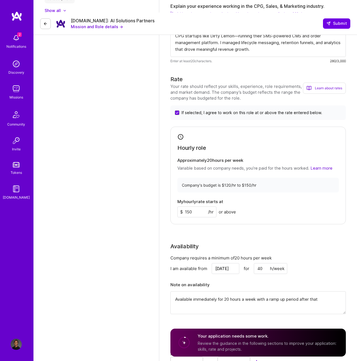
scroll to position [392, 0]
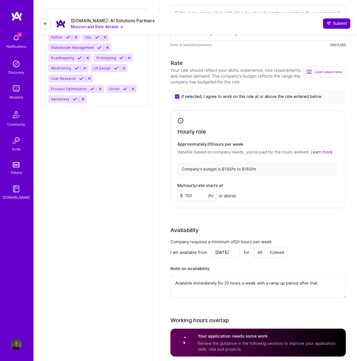
click at [337, 18] on button "Submit" at bounding box center [336, 23] width 27 height 10
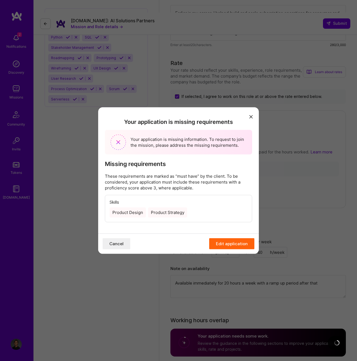
click at [138, 213] on div "Product Design" at bounding box center [128, 212] width 36 height 10
click at [151, 174] on p "These requirements are marked as “must have” by the client. To be considered, y…" at bounding box center [178, 182] width 147 height 18
click at [223, 241] on button "Edit application" at bounding box center [231, 243] width 45 height 11
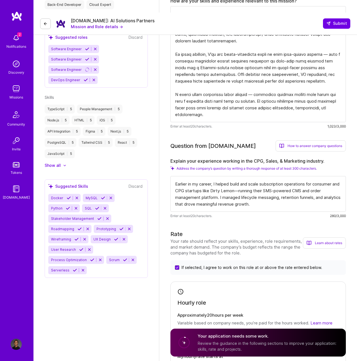
scroll to position [174, 0]
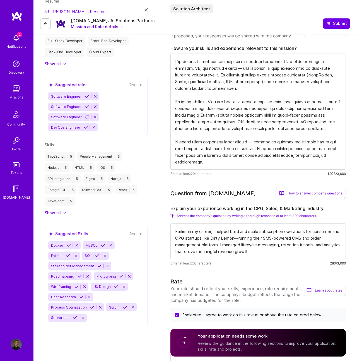
click at [55, 210] on div "Show all" at bounding box center [53, 213] width 16 height 6
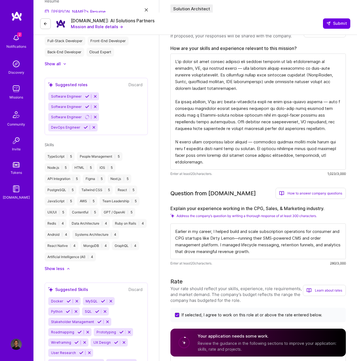
scroll to position [0, 0]
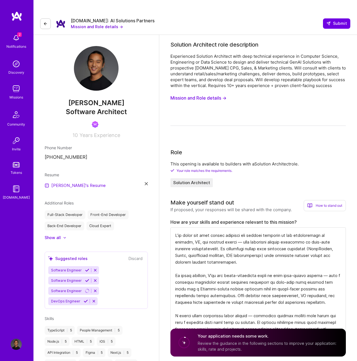
click at [52, 235] on div "Show all" at bounding box center [53, 238] width 16 height 6
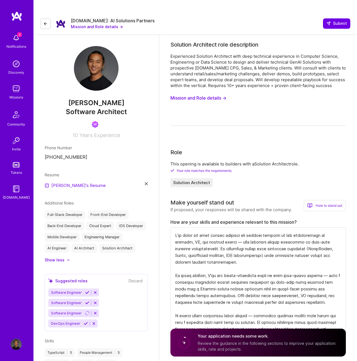
click at [196, 178] on button "Solution Architect" at bounding box center [191, 182] width 42 height 9
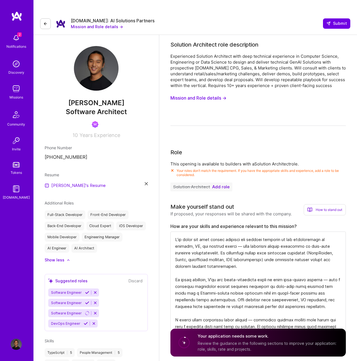
click at [218, 185] on span "Add role" at bounding box center [220, 187] width 17 height 4
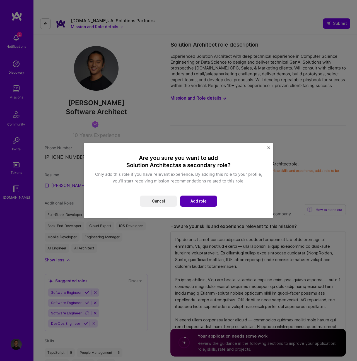
click at [199, 200] on button "Add role" at bounding box center [198, 201] width 37 height 11
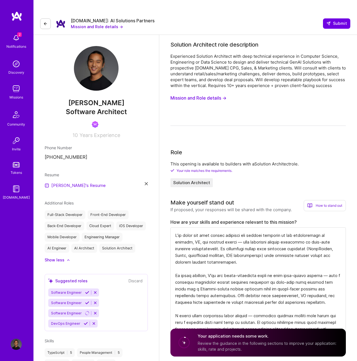
click at [62, 257] on div "Show less" at bounding box center [55, 260] width 20 height 6
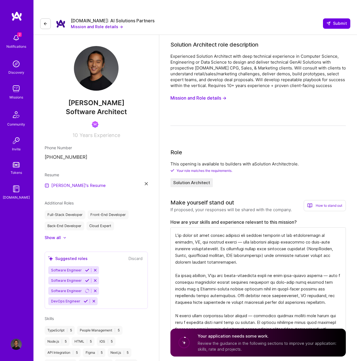
click at [59, 235] on div "Show all" at bounding box center [53, 238] width 16 height 6
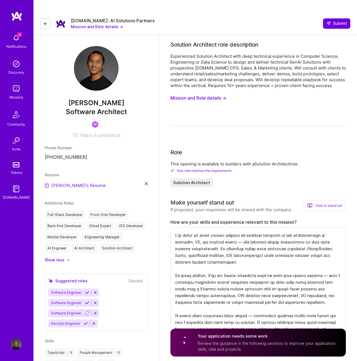
click at [132, 277] on button "Discard" at bounding box center [135, 280] width 17 height 6
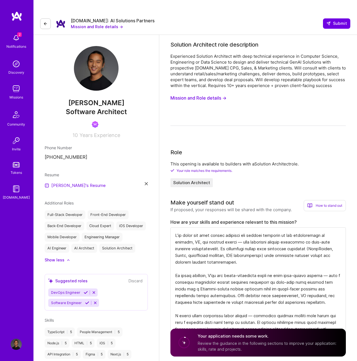
click at [85, 301] on icon at bounding box center [87, 303] width 4 height 4
click at [139, 277] on button "Discard" at bounding box center [135, 280] width 17 height 6
drag, startPoint x: 67, startPoint y: 205, endPoint x: 69, endPoint y: 206, distance: 2.9
click at [67, 210] on div "Full-Stack Developer" at bounding box center [65, 214] width 41 height 9
click at [66, 200] on div "Additional Roles Full-Stack Developer Front-End Developer Back-End Developer Cl…" at bounding box center [96, 231] width 103 height 63
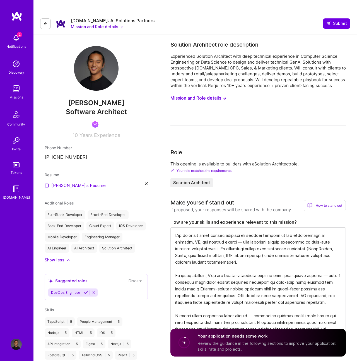
click at [66, 201] on span "Additional Roles" at bounding box center [59, 203] width 29 height 5
click at [64, 201] on span "Additional Roles" at bounding box center [59, 203] width 29 height 5
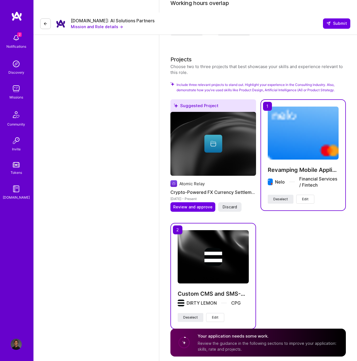
scroll to position [709, 0]
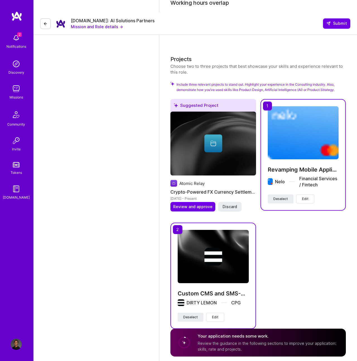
click at [218, 313] on button "Edit" at bounding box center [215, 317] width 18 height 9
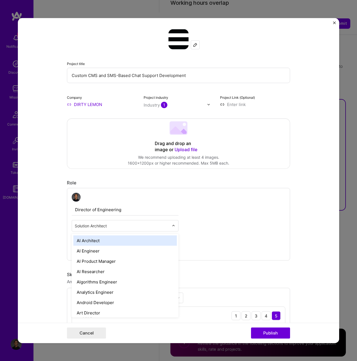
click at [160, 226] on input "text" at bounding box center [122, 226] width 94 height 6
type input "or"
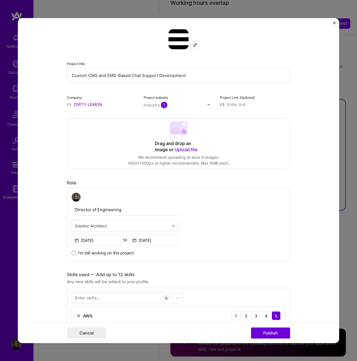
click at [197, 195] on div "Director of Engineering Solution Architect [DATE] to [DATE] I’m still working o…" at bounding box center [178, 224] width 223 height 73
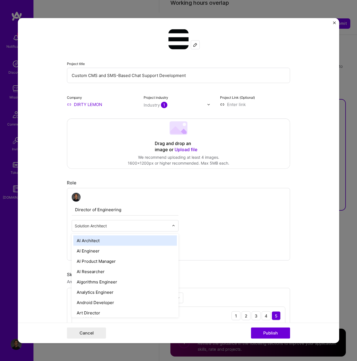
click at [143, 225] on input "text" at bounding box center [122, 226] width 94 height 6
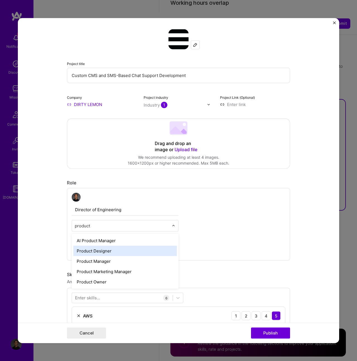
type input "product"
click at [223, 244] on div "Director of Engineering option Product Designer focused, 50 of 70. 5 results av…" at bounding box center [178, 224] width 223 height 73
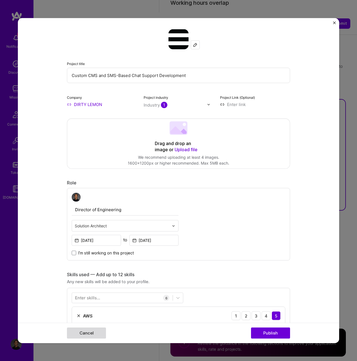
click at [83, 334] on button "Cancel" at bounding box center [86, 332] width 39 height 11
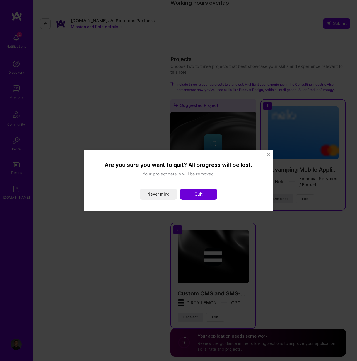
click at [272, 154] on div "Are you sure you want to quit? All progress will be lost. Your project details …" at bounding box center [179, 180] width 190 height 61
click at [269, 154] on img "Close" at bounding box center [268, 154] width 3 height 3
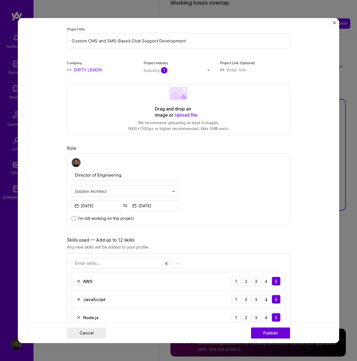
scroll to position [34, 0]
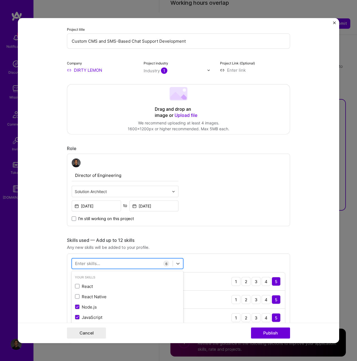
click at [137, 264] on div at bounding box center [122, 263] width 101 height 9
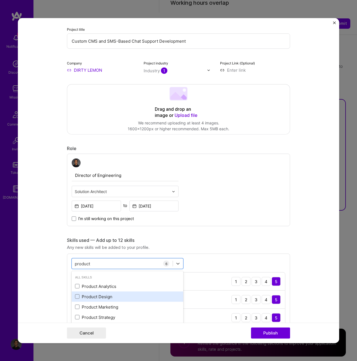
click at [116, 294] on div "Product Design" at bounding box center [127, 297] width 105 height 6
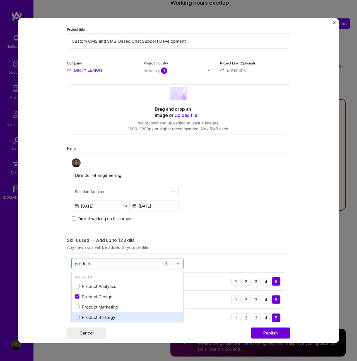
click at [110, 321] on div "Product Strategy" at bounding box center [128, 317] width 112 height 10
type input "product"
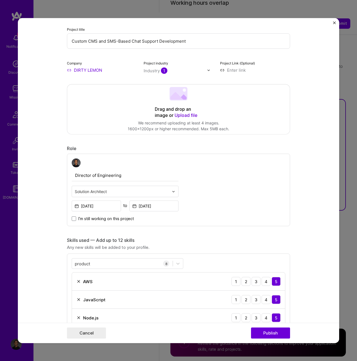
click at [267, 267] on div "product product 8 AWS 1 2 3 4 5 JavaScript 1 2 3 4 5 Node.js 1 2 3 4 5 People M…" at bounding box center [178, 338] width 223 height 169
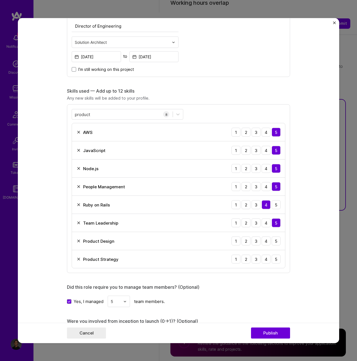
scroll to position [196, 0]
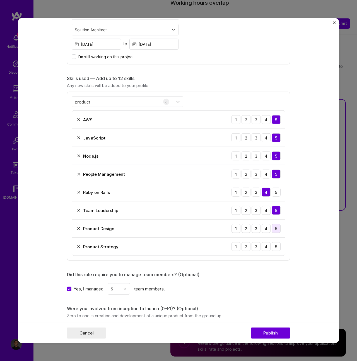
click at [279, 227] on div "5" at bounding box center [276, 228] width 9 height 9
click at [277, 246] on div "5" at bounding box center [276, 246] width 9 height 9
click at [270, 334] on button "Publish" at bounding box center [270, 332] width 39 height 11
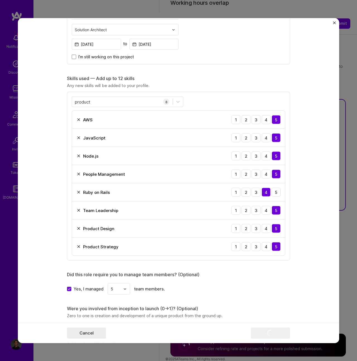
scroll to position [704, 0]
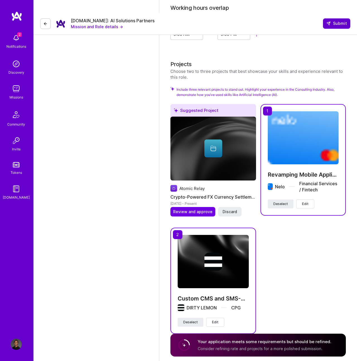
click at [329, 18] on button "Submit" at bounding box center [336, 23] width 27 height 10
click at [332, 21] on span "Submit" at bounding box center [336, 24] width 21 height 6
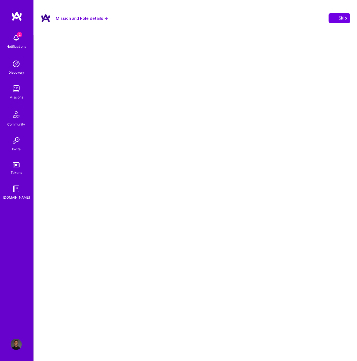
select select "US"
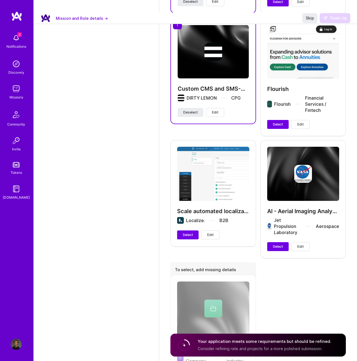
scroll to position [1095, 0]
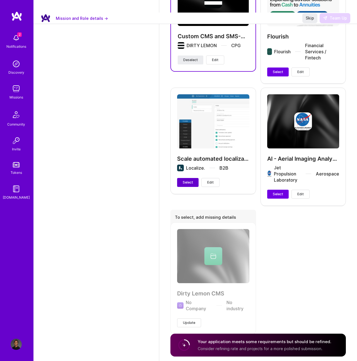
click at [186, 180] on span "Select" at bounding box center [188, 182] width 10 height 5
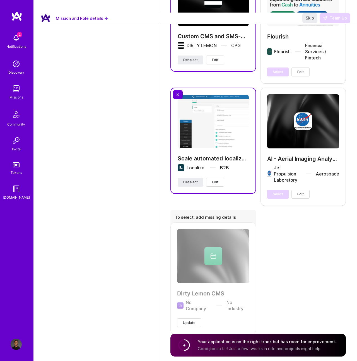
scroll to position [1094, 0]
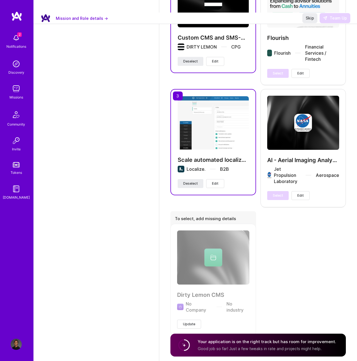
click at [305, 314] on div "Suggested Project Atomic Relay Crypto-Powered FX Currency Settlement Market [DA…" at bounding box center [257, 31] width 175 height 608
